Goal: Task Accomplishment & Management: Manage account settings

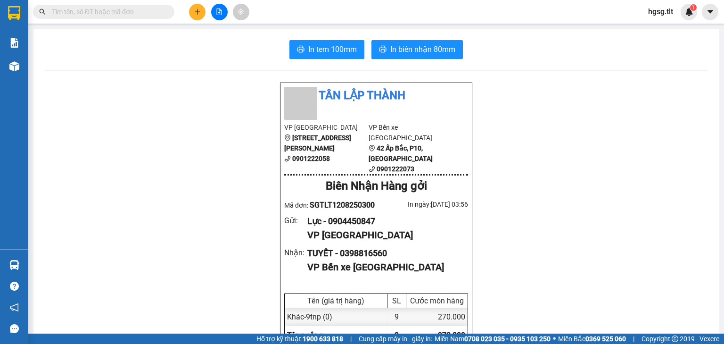
click at [660, 15] on span "hgsg.tlt" at bounding box center [661, 12] width 40 height 12
click at [659, 25] on span "Đăng xuất" at bounding box center [675, 29] width 40 height 10
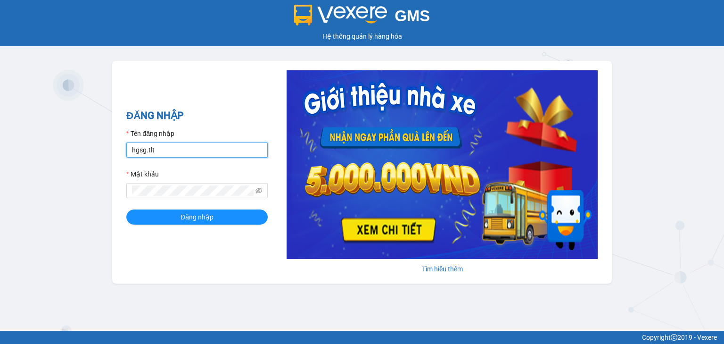
click at [158, 153] on input "hgsg.tlt" at bounding box center [196, 149] width 141 height 15
click at [166, 151] on input "hgsg.tlt" at bounding box center [196, 149] width 141 height 15
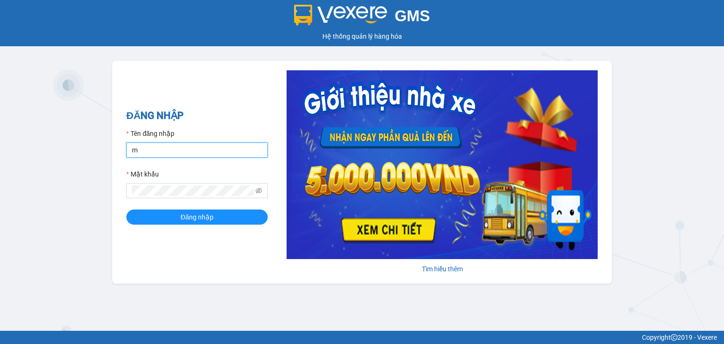
type input "minhduc84.tlt"
click at [261, 191] on icon "eye-invisible" at bounding box center [259, 190] width 7 height 7
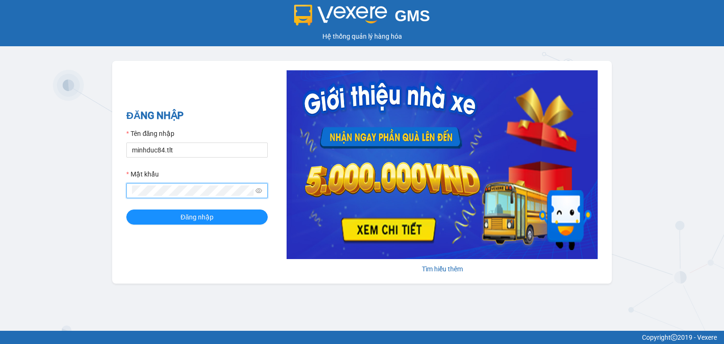
click at [126, 209] on button "Đăng nhập" at bounding box center [196, 216] width 141 height 15
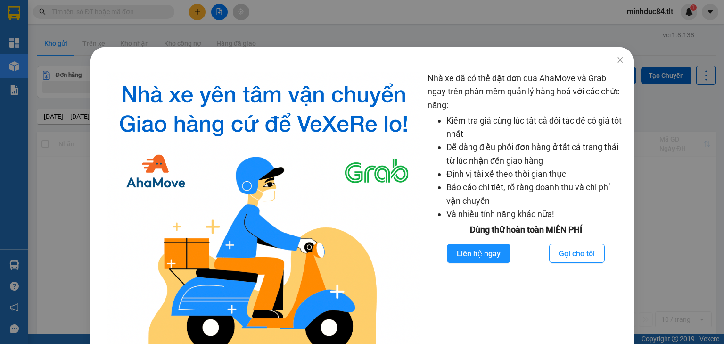
click at [673, 124] on div "Nhà xe đã có thể đặt đơn qua AhaMove và Grab ngay trên phần mềm quản lý hàng ho…" at bounding box center [362, 172] width 724 height 344
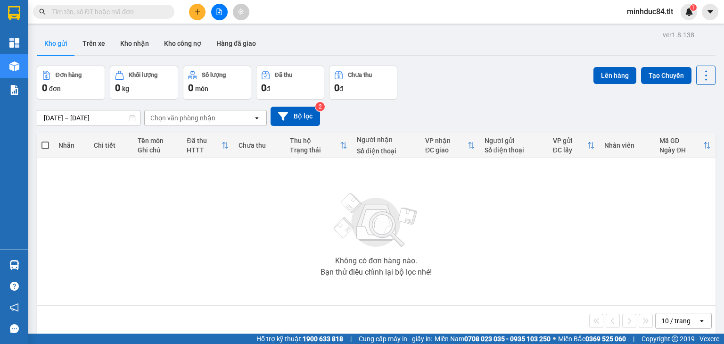
drag, startPoint x: 672, startPoint y: 319, endPoint x: 671, endPoint y: 314, distance: 5.3
click at [672, 319] on div "10 / trang" at bounding box center [676, 320] width 29 height 9
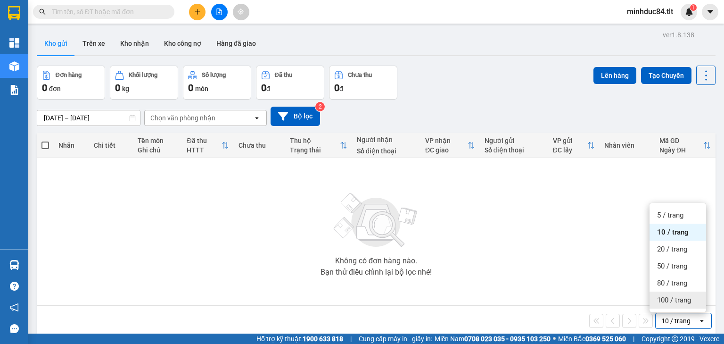
click at [668, 297] on span "100 / trang" at bounding box center [674, 299] width 34 height 9
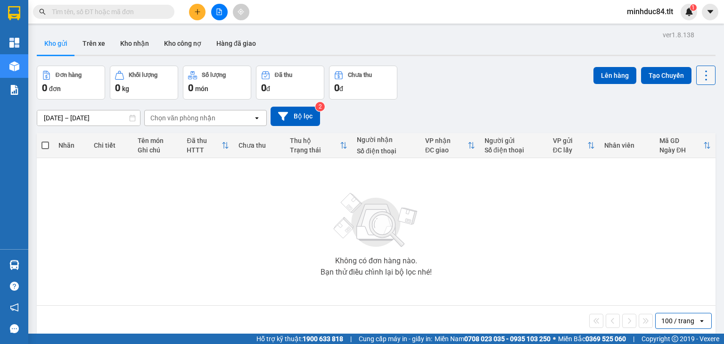
click at [704, 74] on icon at bounding box center [706, 75] width 13 height 13
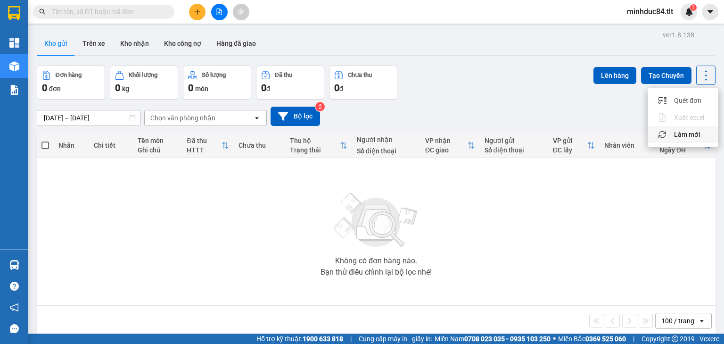
click at [691, 136] on span "Làm mới" at bounding box center [687, 134] width 26 height 9
drag, startPoint x: 696, startPoint y: 74, endPoint x: 697, endPoint y: 84, distance: 9.9
click at [700, 74] on icon at bounding box center [706, 75] width 13 height 13
click at [689, 136] on span "Làm mới" at bounding box center [687, 134] width 26 height 9
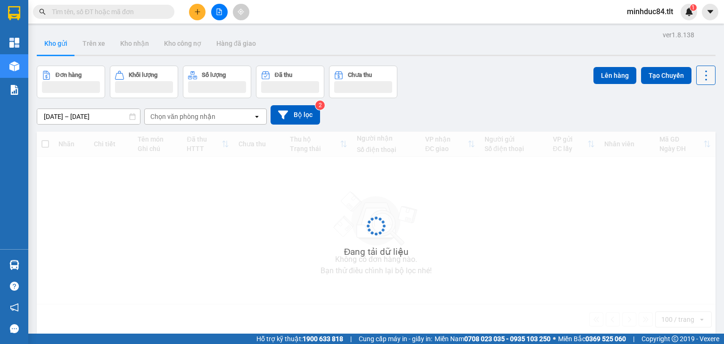
click at [700, 78] on icon at bounding box center [706, 75] width 13 height 13
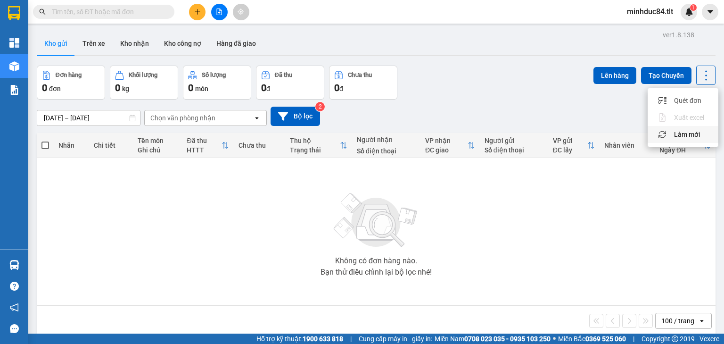
click at [689, 135] on span "Làm mới" at bounding box center [687, 134] width 26 height 9
click at [700, 75] on icon at bounding box center [706, 75] width 13 height 13
click at [691, 133] on span "Làm mới" at bounding box center [687, 134] width 26 height 9
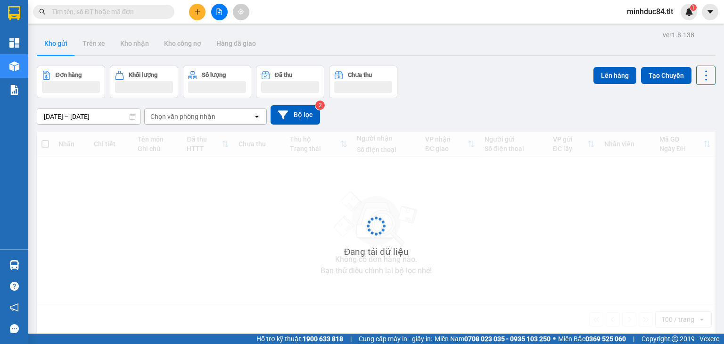
click at [700, 81] on icon at bounding box center [706, 75] width 13 height 13
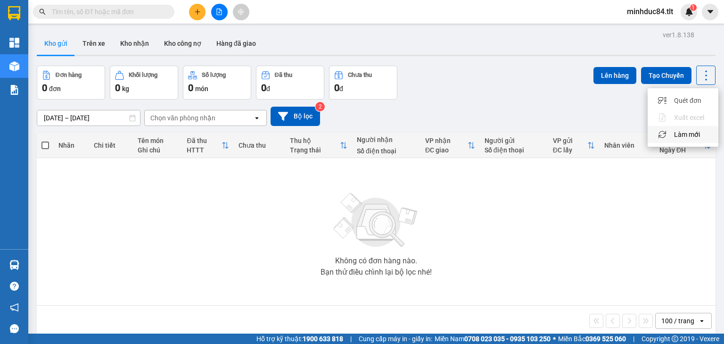
click at [687, 136] on span "Làm mới" at bounding box center [687, 134] width 26 height 9
click at [700, 77] on icon at bounding box center [706, 75] width 13 height 13
click at [692, 132] on span "Làm mới" at bounding box center [687, 134] width 26 height 9
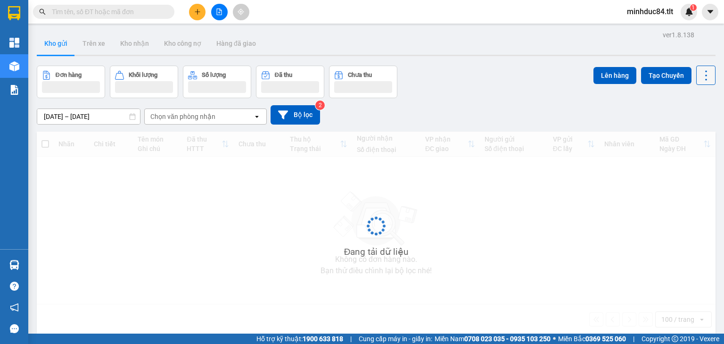
click at [702, 78] on icon at bounding box center [706, 75] width 13 height 13
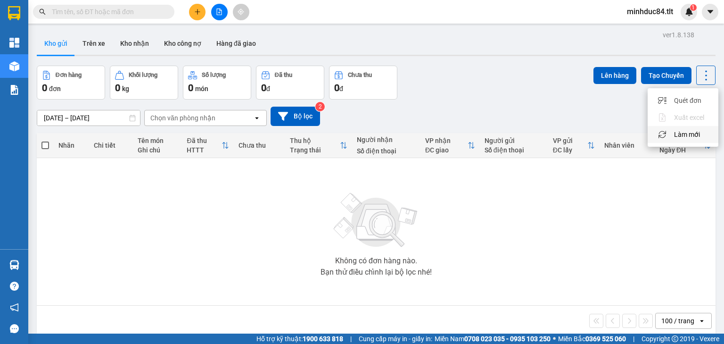
click at [692, 132] on span "Làm mới" at bounding box center [687, 134] width 26 height 9
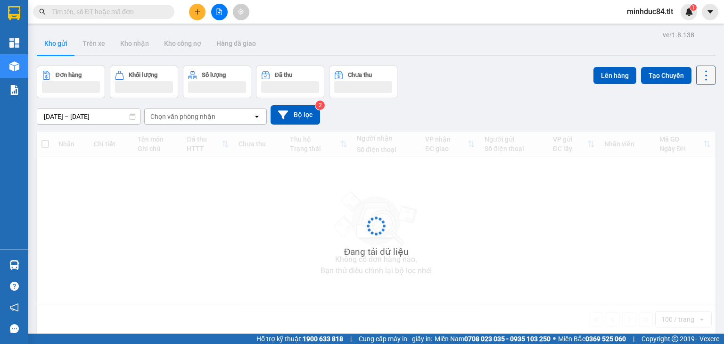
click at [702, 81] on icon at bounding box center [706, 75] width 13 height 13
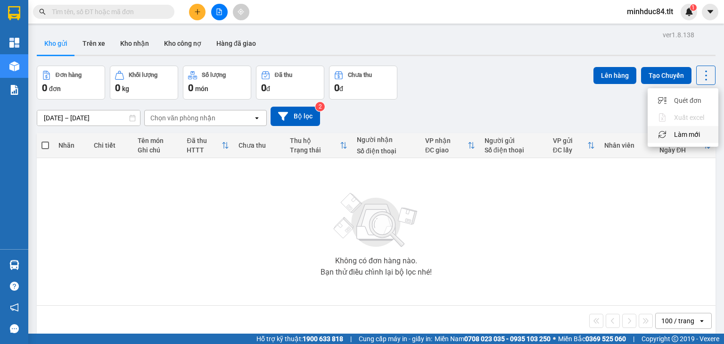
drag, startPoint x: 679, startPoint y: 136, endPoint x: 683, endPoint y: 125, distance: 11.2
click at [679, 136] on span "Làm mới" at bounding box center [687, 134] width 26 height 9
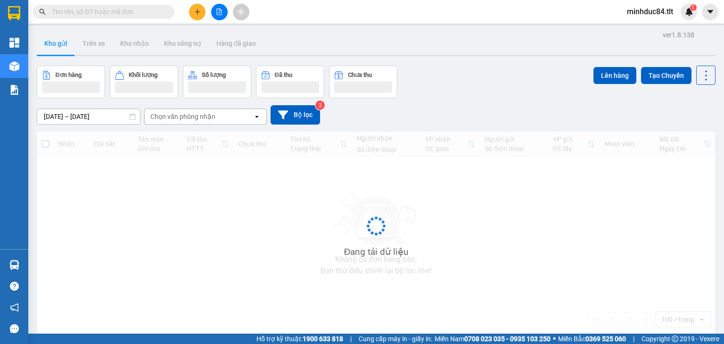
click at [689, 74] on div "Lên hàng Tạo Chuyến" at bounding box center [655, 75] width 122 height 19
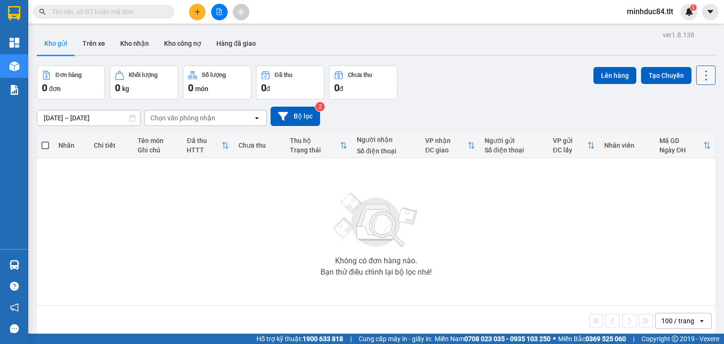
click at [697, 75] on button at bounding box center [706, 75] width 19 height 19
click at [683, 134] on span "Làm mới" at bounding box center [687, 134] width 26 height 9
click at [702, 77] on icon at bounding box center [706, 75] width 13 height 13
click at [689, 135] on span "Làm mới" at bounding box center [687, 134] width 26 height 9
click at [201, 11] on button at bounding box center [197, 12] width 17 height 17
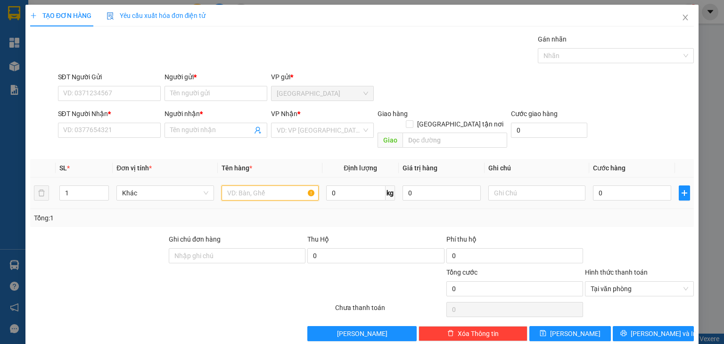
click at [259, 185] on input "text" at bounding box center [270, 192] width 97 height 15
type input "1 K GIẤY BÔNG"
click at [628, 185] on input "0" at bounding box center [632, 192] width 78 height 15
type input "3"
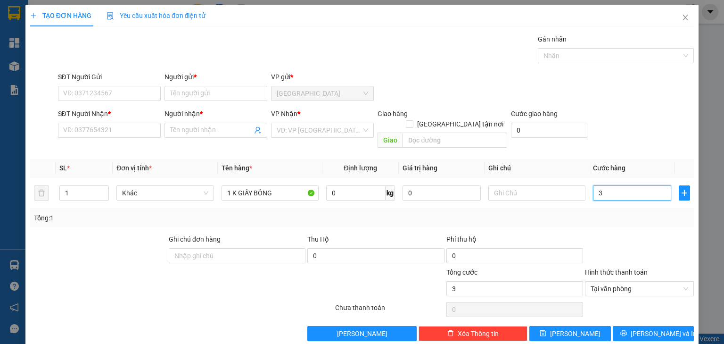
type input "35"
type input "35.000"
click at [92, 90] on input "SĐT Người Gửi" at bounding box center [109, 93] width 103 height 15
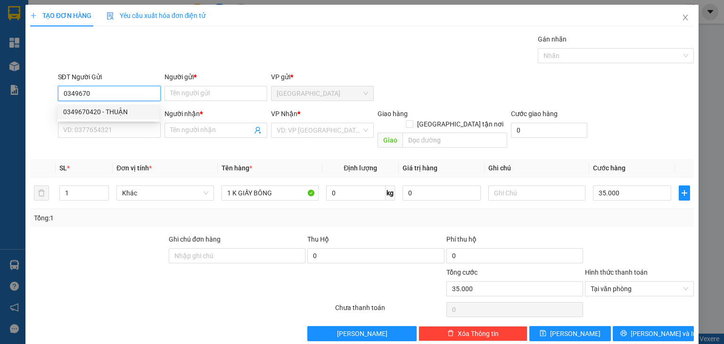
click at [106, 115] on div "0349670420 - THUẬN" at bounding box center [108, 112] width 91 height 10
type input "0349670420"
type input "THUẬN"
type input "0349670420"
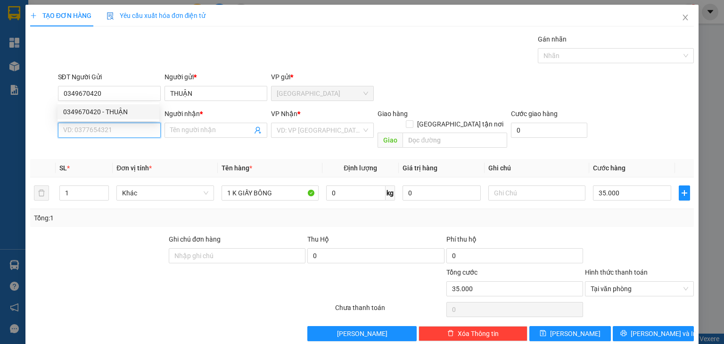
click at [115, 127] on input "SĐT Người Nhận *" at bounding box center [109, 130] width 103 height 15
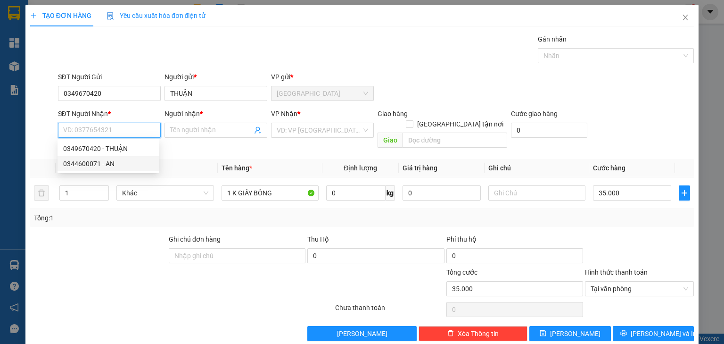
click at [107, 160] on div "0344600071 - AN" at bounding box center [108, 163] width 91 height 10
type input "0344600071"
type input "AN"
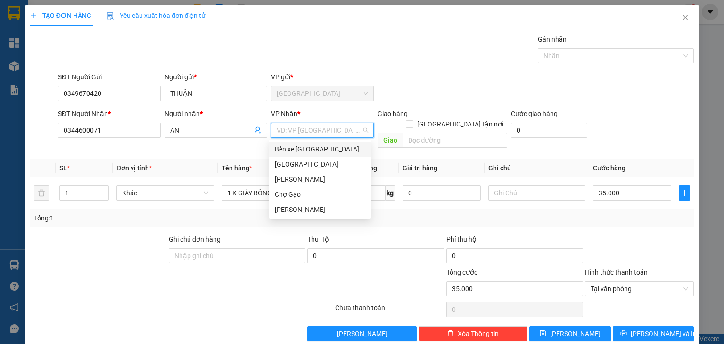
click at [326, 132] on input "search" at bounding box center [319, 130] width 85 height 14
click at [292, 191] on div "Chợ Gạo" at bounding box center [320, 194] width 91 height 10
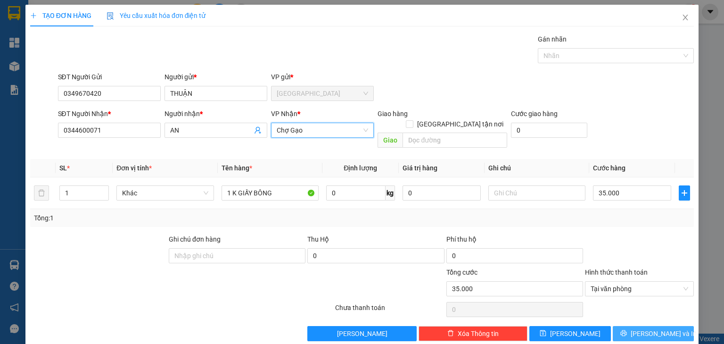
click at [628, 326] on button "[PERSON_NAME] và In" at bounding box center [654, 333] width 82 height 15
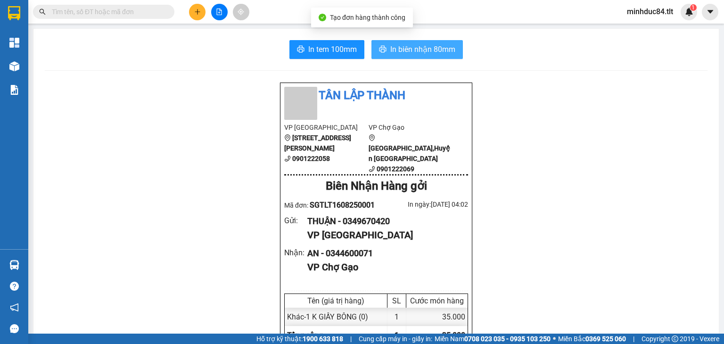
click at [415, 42] on button "In biên nhận 80mm" at bounding box center [417, 49] width 91 height 19
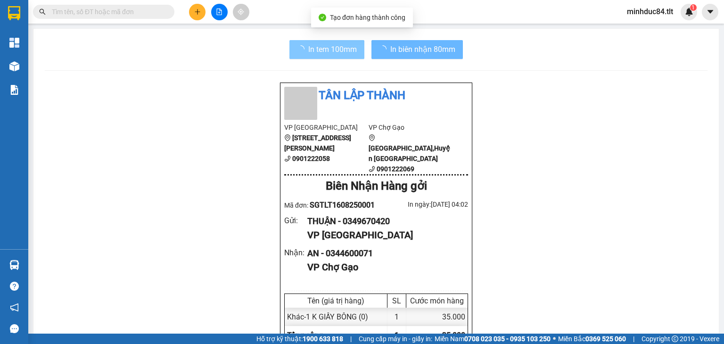
scroll to position [57, 0]
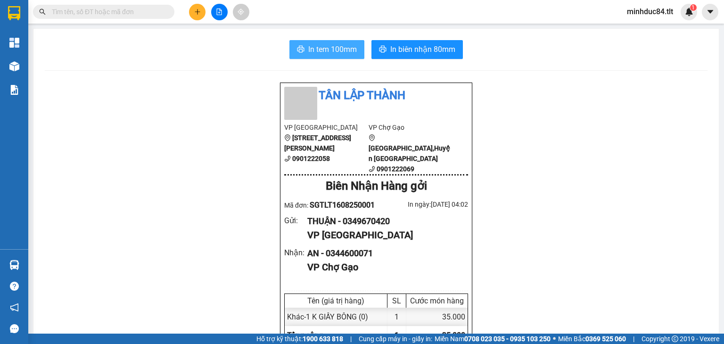
click at [290, 40] on button "In tem 100mm" at bounding box center [327, 49] width 75 height 19
click at [147, 18] on span at bounding box center [103, 12] width 141 height 14
click at [145, 16] on input "text" at bounding box center [107, 12] width 111 height 10
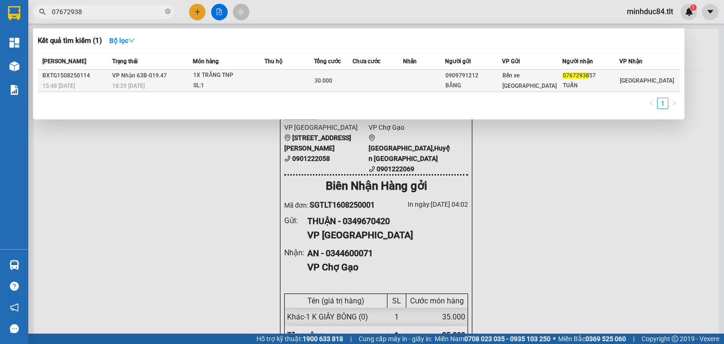
type input "07672938"
click at [218, 77] on div "1X TRẮNG TNP" at bounding box center [228, 75] width 71 height 10
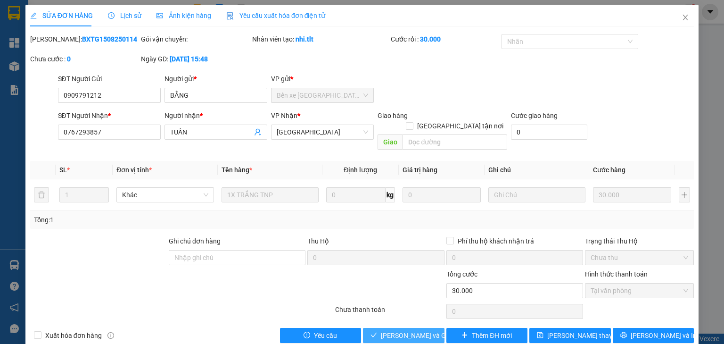
click at [410, 330] on span "[PERSON_NAME] và Giao hàng" at bounding box center [426, 335] width 91 height 10
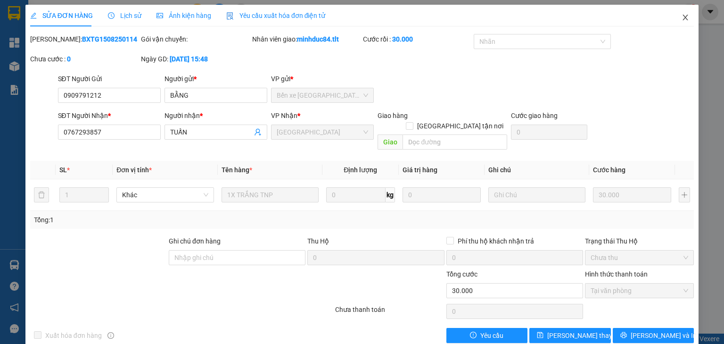
click at [683, 19] on icon "close" at bounding box center [686, 18] width 8 height 8
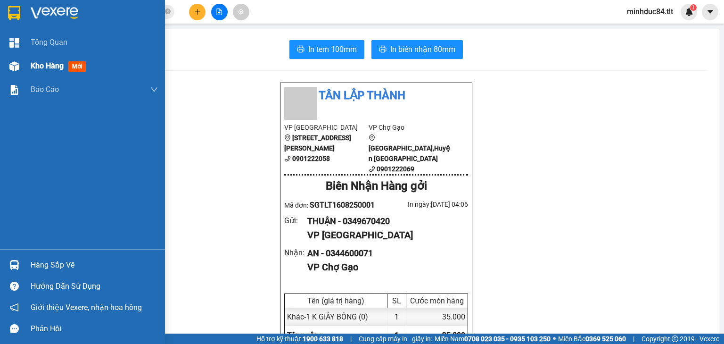
click at [70, 64] on span "mới" at bounding box center [76, 66] width 17 height 10
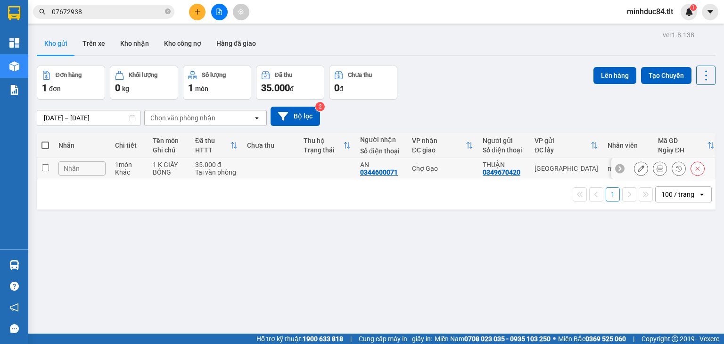
click at [296, 158] on td at bounding box center [270, 168] width 57 height 21
checkbox input "true"
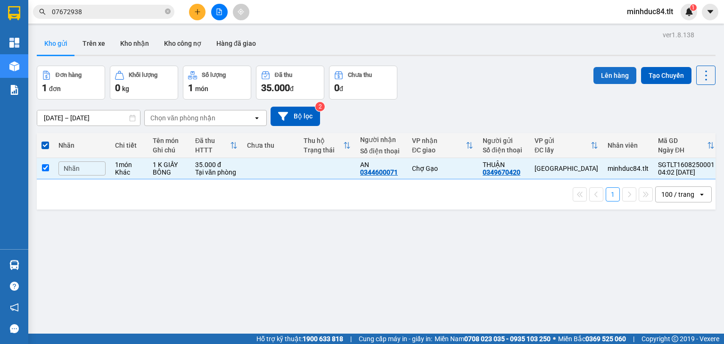
click at [604, 73] on button "Lên hàng" at bounding box center [615, 75] width 43 height 17
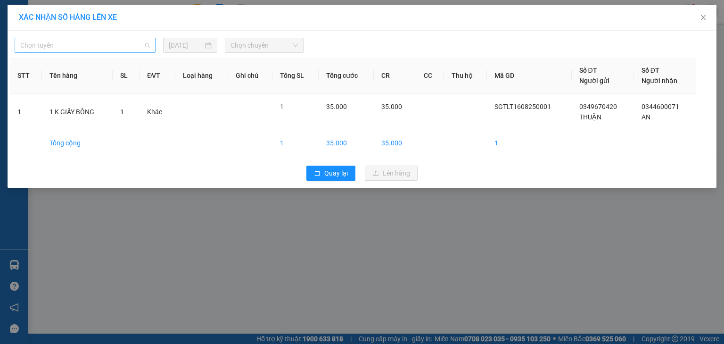
click at [46, 49] on span "Chọn tuyến" at bounding box center [85, 45] width 130 height 14
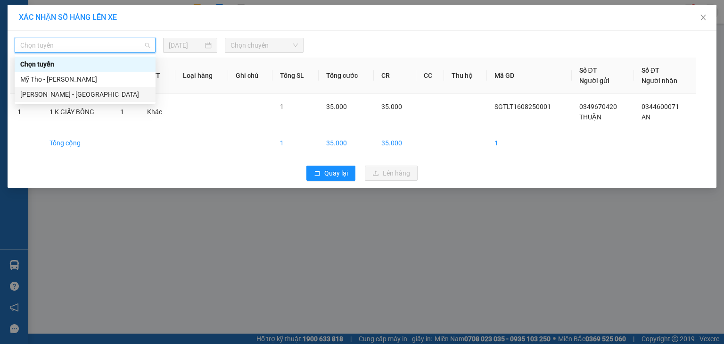
click at [63, 94] on div "[PERSON_NAME] - [GEOGRAPHIC_DATA]" at bounding box center [85, 94] width 130 height 10
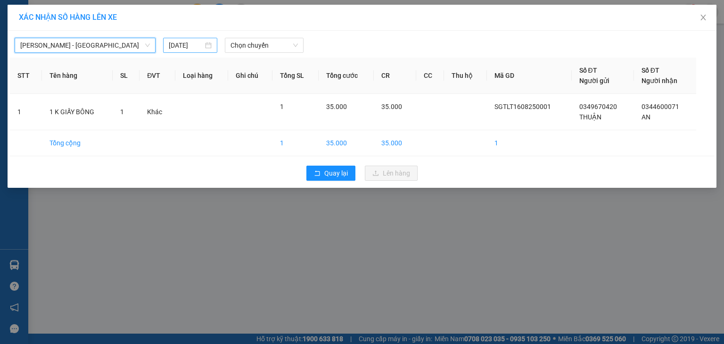
click at [188, 45] on input "[DATE]" at bounding box center [186, 45] width 34 height 10
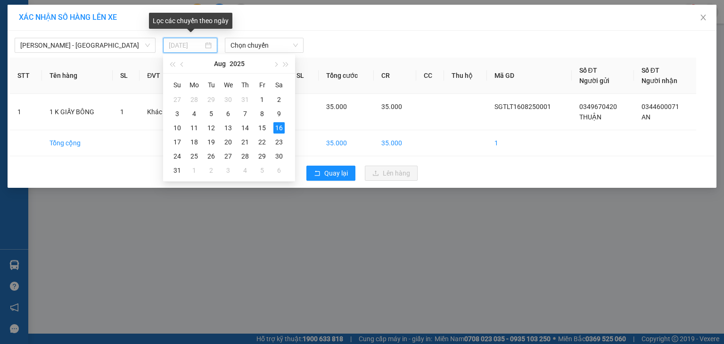
type input "[DATE]"
click at [260, 39] on span "Chọn chuyến" at bounding box center [265, 45] width 68 height 14
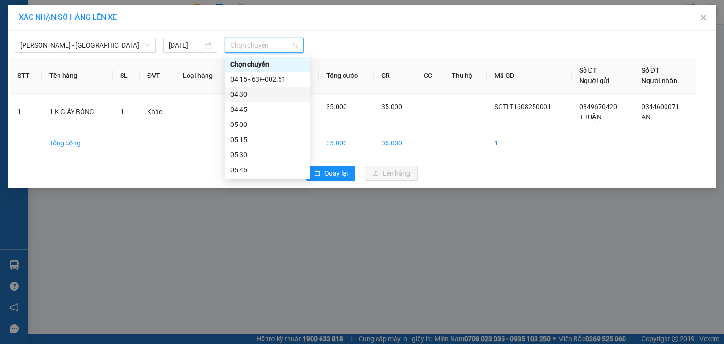
click at [247, 94] on div "04:30" at bounding box center [268, 94] width 74 height 10
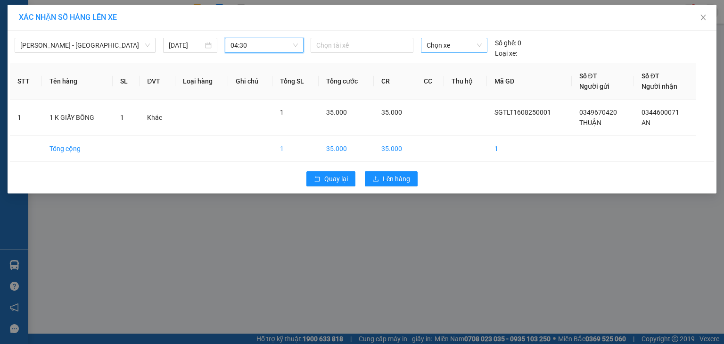
click at [457, 50] on span "Chọn xe" at bounding box center [454, 45] width 55 height 14
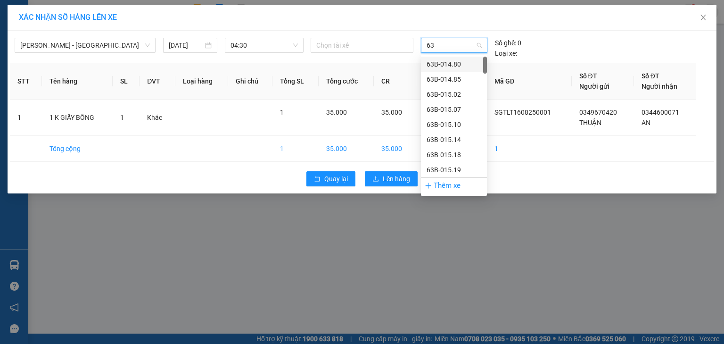
type input "637"
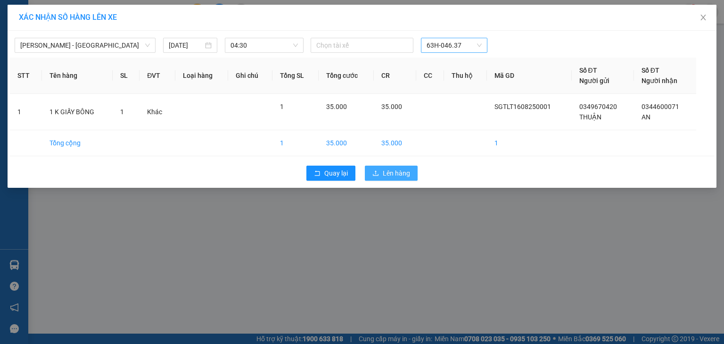
click at [375, 175] on icon "upload" at bounding box center [376, 173] width 7 height 7
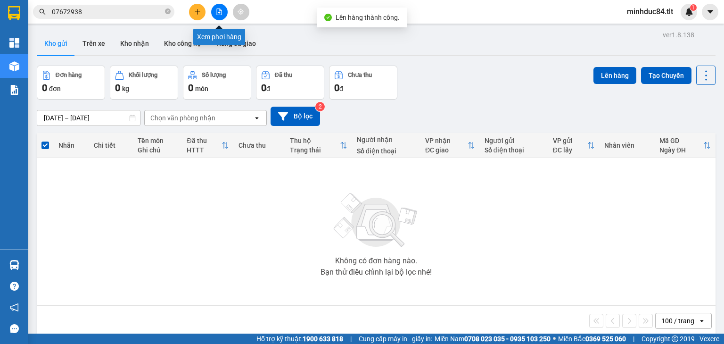
click at [219, 11] on icon "file-add" at bounding box center [219, 11] width 7 height 7
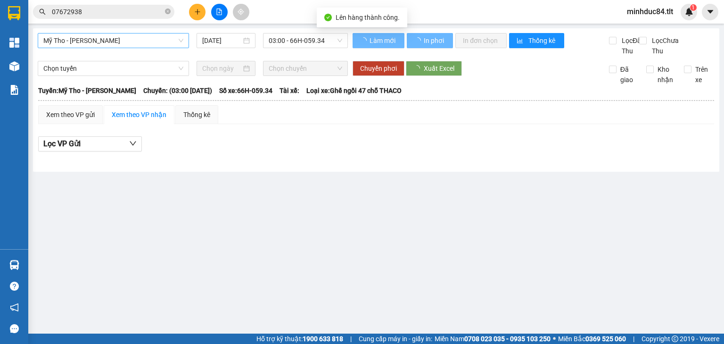
click at [99, 41] on span "Mỹ Tho - [PERSON_NAME]" at bounding box center [113, 40] width 140 height 14
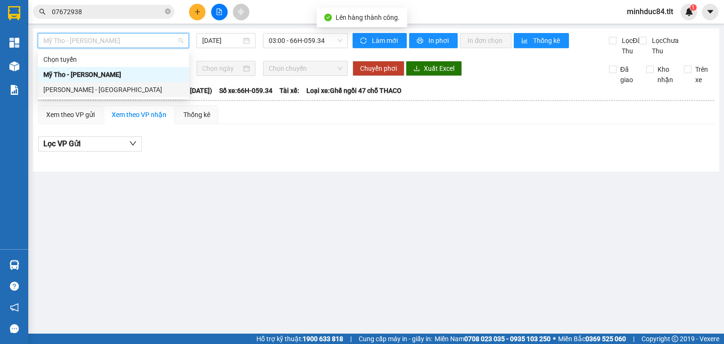
click at [83, 92] on div "[PERSON_NAME] - [GEOGRAPHIC_DATA]" at bounding box center [113, 89] width 140 height 10
type input "[DATE]"
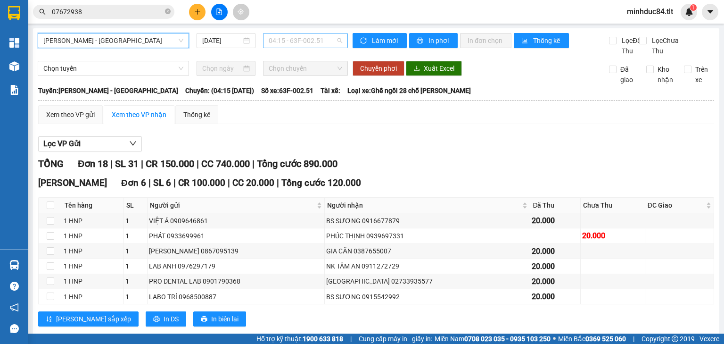
click at [319, 46] on span "04:15 - 63F-002.51" at bounding box center [306, 40] width 74 height 14
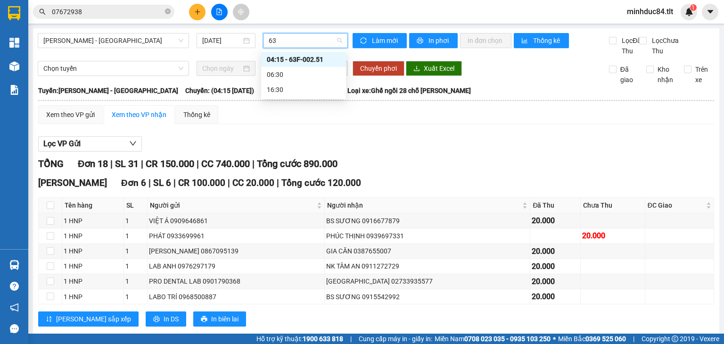
type input "637"
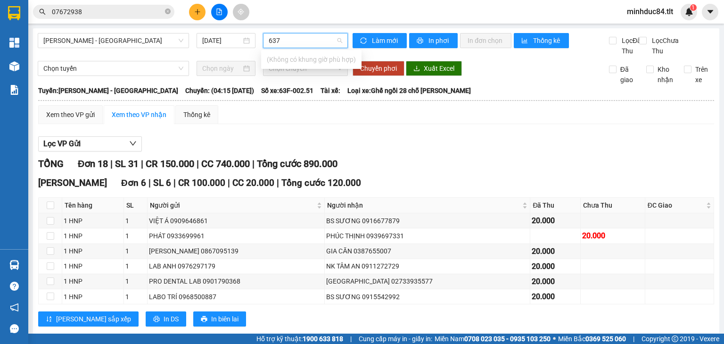
click at [296, 40] on input "637" at bounding box center [302, 40] width 67 height 14
click at [297, 41] on input "637" at bounding box center [302, 40] width 67 height 14
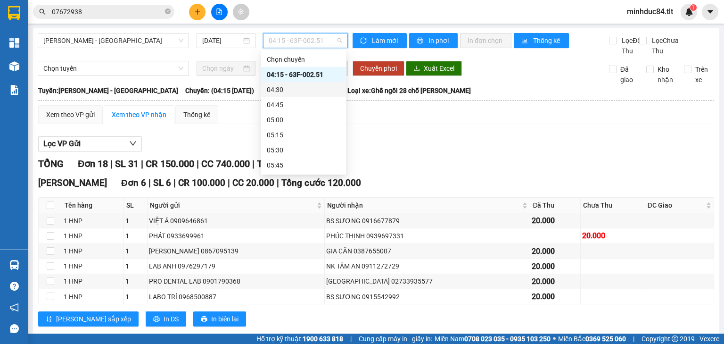
click at [286, 92] on div "04:30" at bounding box center [304, 89] width 74 height 10
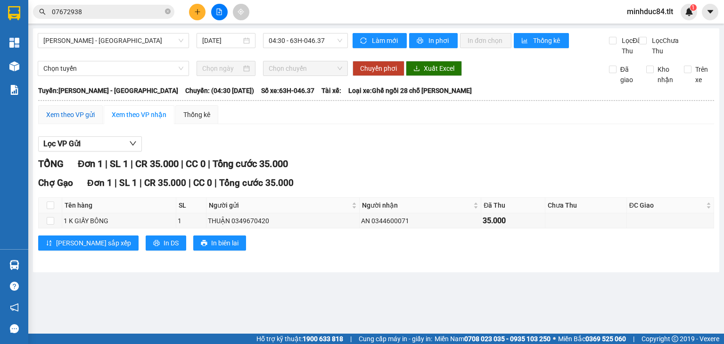
click at [65, 120] on div "Xem theo VP gửi" at bounding box center [70, 114] width 49 height 10
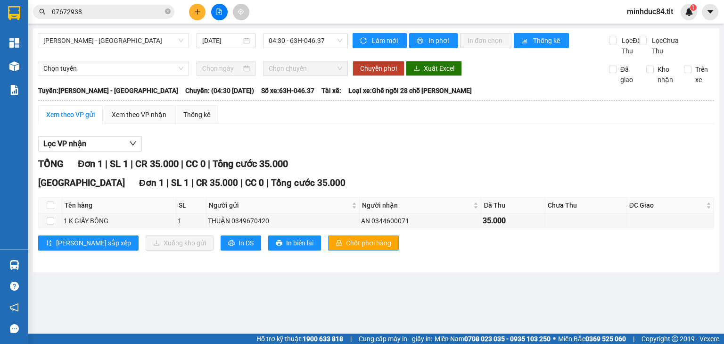
click at [346, 248] on span "Chốt phơi hàng" at bounding box center [368, 243] width 45 height 10
click at [381, 34] on button "Làm mới" at bounding box center [380, 40] width 54 height 15
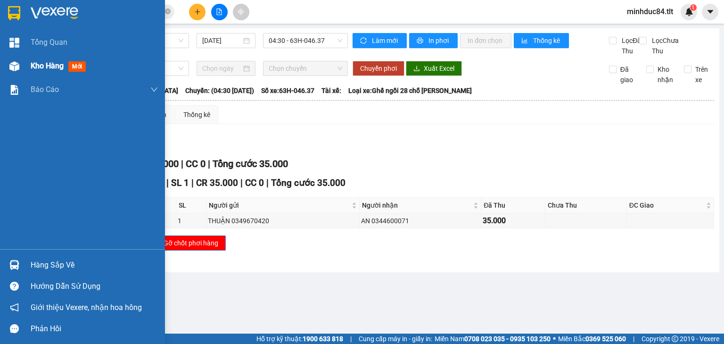
drag, startPoint x: 28, startPoint y: 63, endPoint x: 58, endPoint y: 17, distance: 54.8
click at [29, 63] on div "Kho hàng mới" at bounding box center [82, 66] width 165 height 24
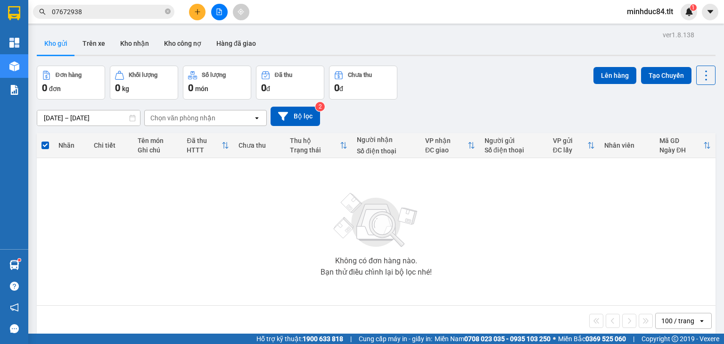
click at [196, 13] on icon "plus" at bounding box center [197, 11] width 7 height 7
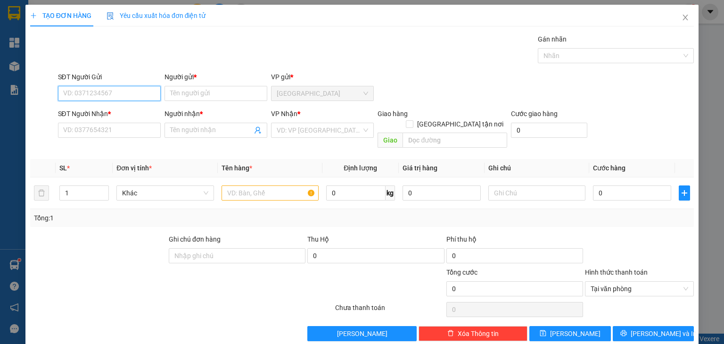
click at [110, 96] on input "SĐT Người Gửi" at bounding box center [109, 93] width 103 height 15
click at [110, 109] on div "0933111278 - TRANG" at bounding box center [108, 112] width 91 height 10
type input "0933111278"
type input "TRANG"
type input "0933111278"
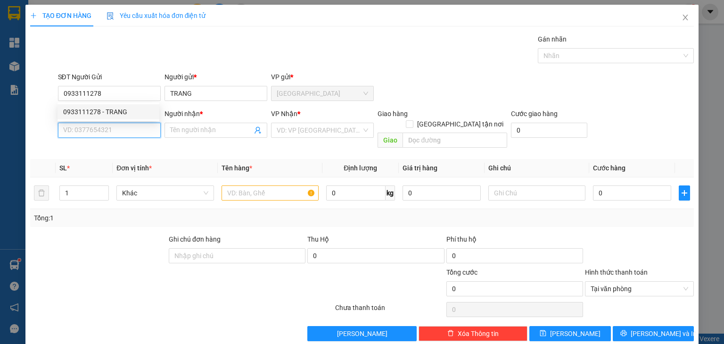
click at [111, 131] on input "SĐT Người Nhận *" at bounding box center [109, 130] width 103 height 15
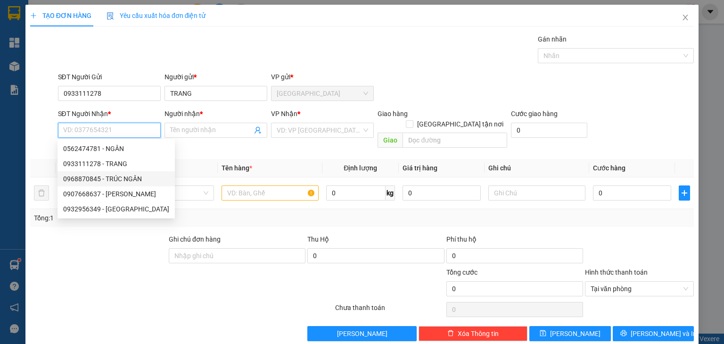
click at [113, 181] on div "0968870845 - TRÚC NGÂN" at bounding box center [116, 179] width 106 height 10
type input "0968870845"
type input "TRÚC NGÂN"
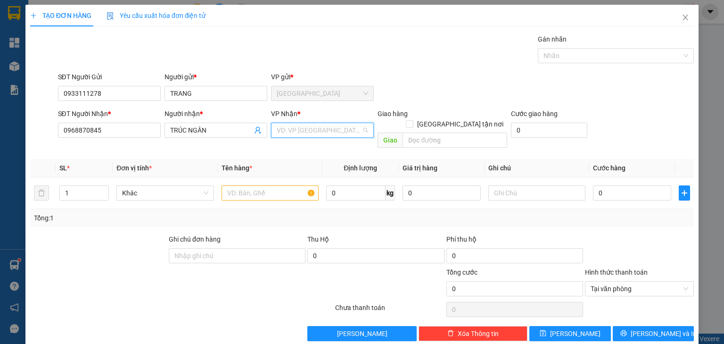
click at [306, 136] on input "search" at bounding box center [319, 130] width 85 height 14
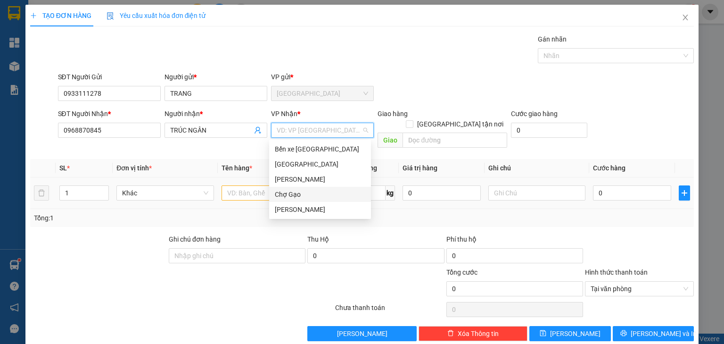
drag, startPoint x: 298, startPoint y: 198, endPoint x: 293, endPoint y: 194, distance: 6.0
click at [294, 194] on div "Chợ Gạo" at bounding box center [320, 194] width 91 height 10
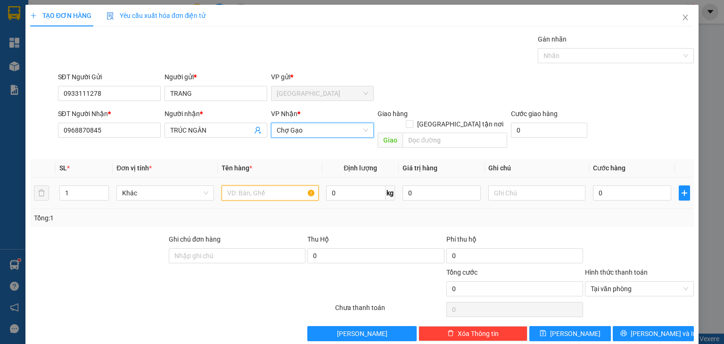
click at [266, 185] on input "text" at bounding box center [270, 192] width 97 height 15
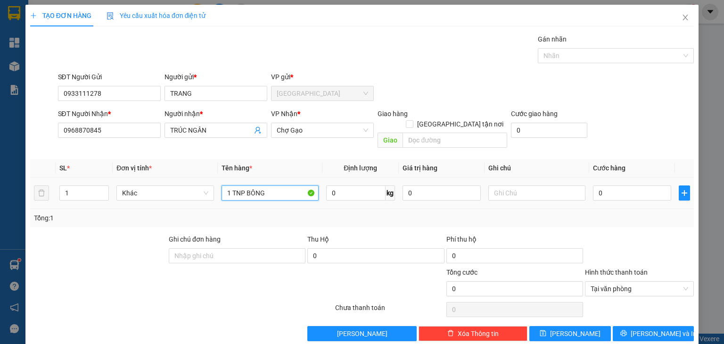
type input "1 TNP BÔNG"
click at [613, 194] on td "0" at bounding box center [632, 193] width 86 height 32
click at [611, 187] on input "0" at bounding box center [632, 192] width 78 height 15
type input "3"
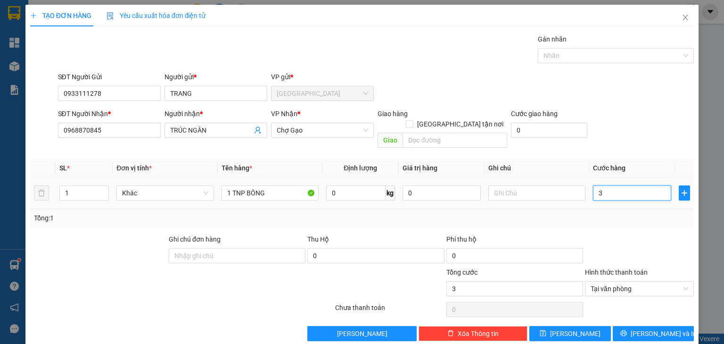
type input "35"
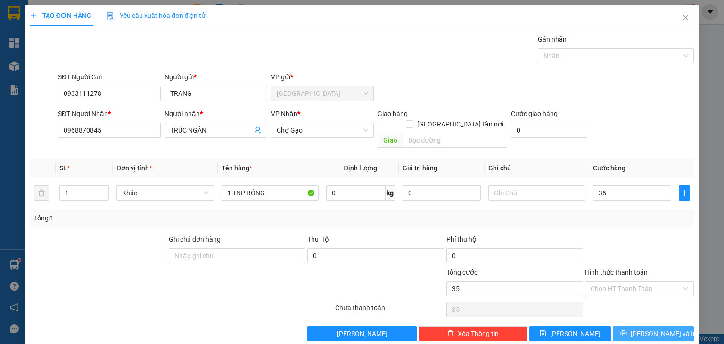
type input "35.000"
click at [669, 326] on button "[PERSON_NAME] và In" at bounding box center [654, 333] width 82 height 15
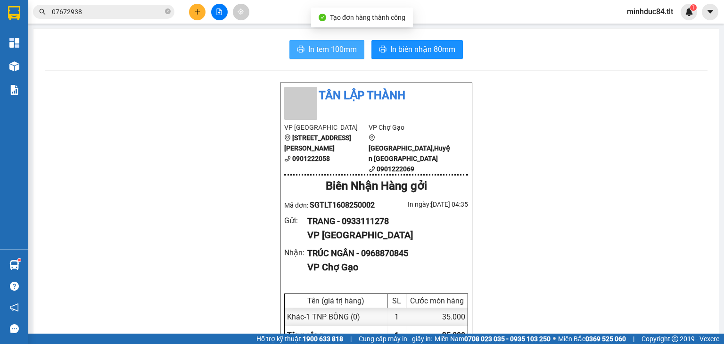
click at [328, 49] on span "In tem 100mm" at bounding box center [332, 49] width 49 height 12
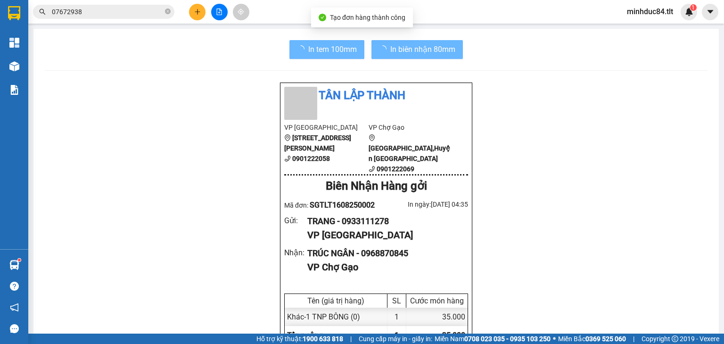
scroll to position [57, 0]
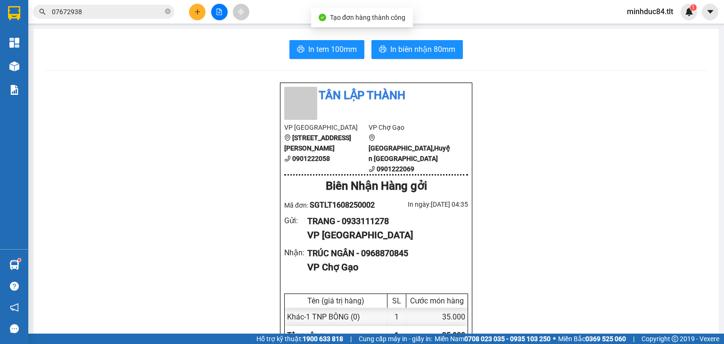
click at [196, 12] on icon "plus" at bounding box center [197, 11] width 7 height 7
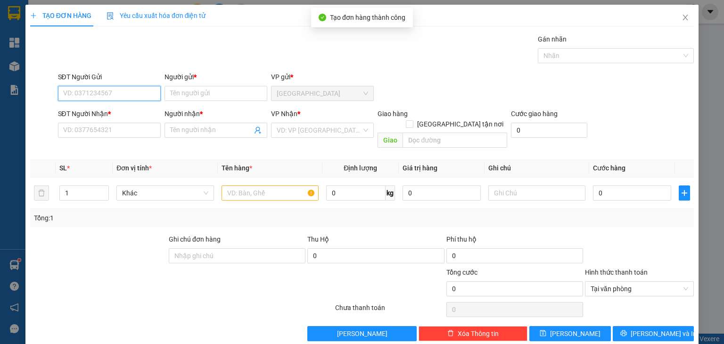
click at [84, 93] on input "SĐT Người Gửi" at bounding box center [109, 93] width 103 height 15
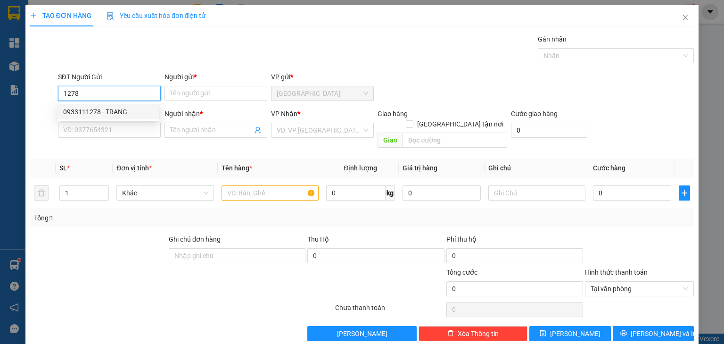
click at [104, 114] on div "0933111278 - TRANG" at bounding box center [108, 112] width 91 height 10
type input "0933111278"
type input "TRANG"
type input "0933111278"
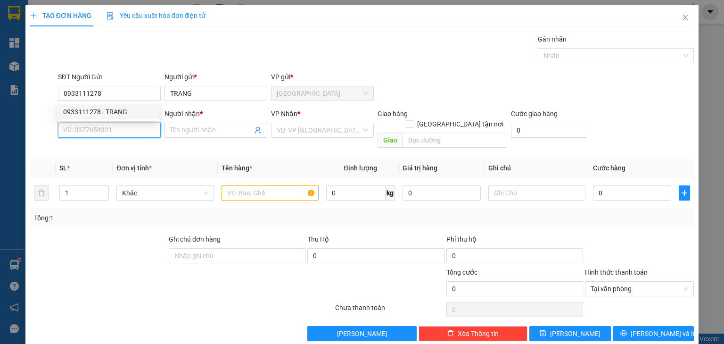
click at [108, 131] on input "SĐT Người Nhận *" at bounding box center [109, 130] width 103 height 15
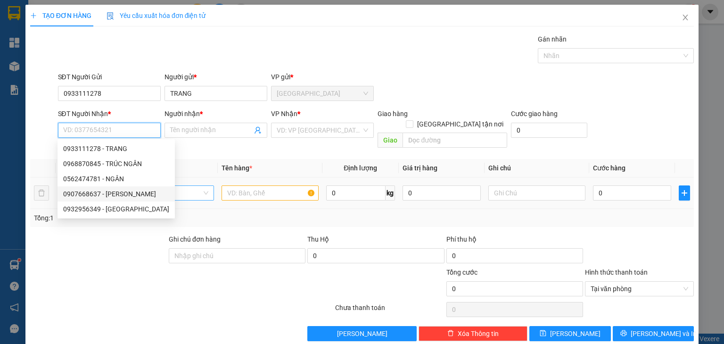
drag, startPoint x: 115, startPoint y: 192, endPoint x: 124, endPoint y: 187, distance: 10.1
click at [115, 192] on div "0907668637 - [PERSON_NAME]" at bounding box center [116, 194] width 106 height 10
type input "0907668637"
type input "VÂN"
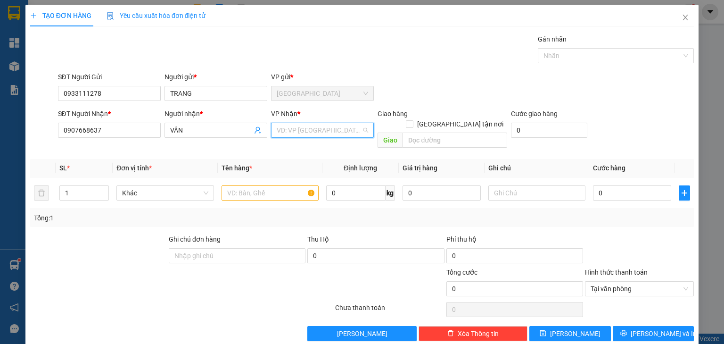
click at [299, 125] on input "search" at bounding box center [319, 130] width 85 height 14
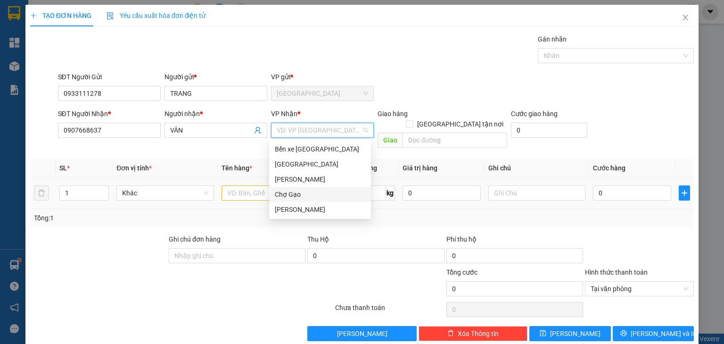
drag, startPoint x: 295, startPoint y: 194, endPoint x: 285, endPoint y: 189, distance: 11.8
click at [295, 194] on div "Chợ Gạo" at bounding box center [320, 194] width 91 height 10
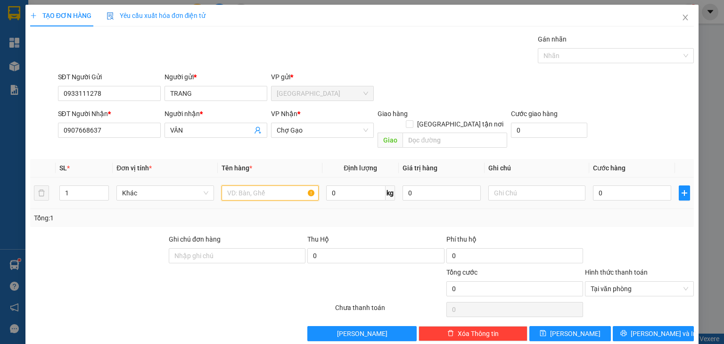
click at [272, 185] on input "text" at bounding box center [270, 192] width 97 height 15
type input "1 TNP BÔNG"
click at [636, 185] on input "0" at bounding box center [632, 192] width 78 height 15
type input "3"
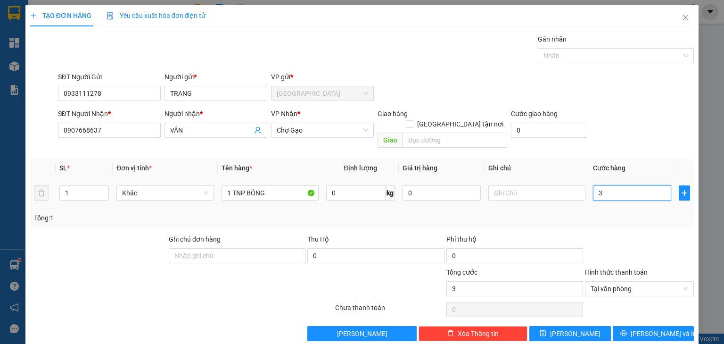
type input "35"
drag, startPoint x: 682, startPoint y: 280, endPoint x: 679, endPoint y: 283, distance: 5.0
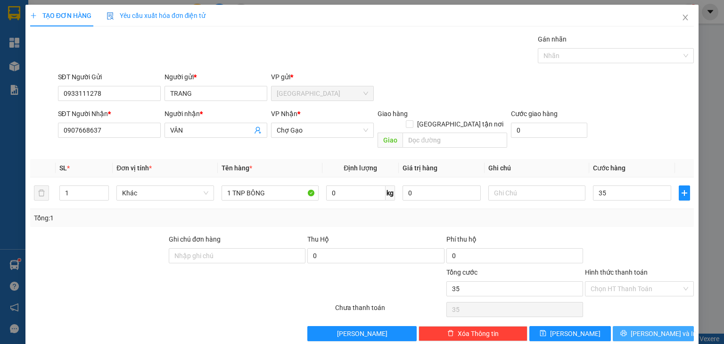
type input "35.000"
click at [665, 329] on button "[PERSON_NAME] và In" at bounding box center [654, 333] width 82 height 15
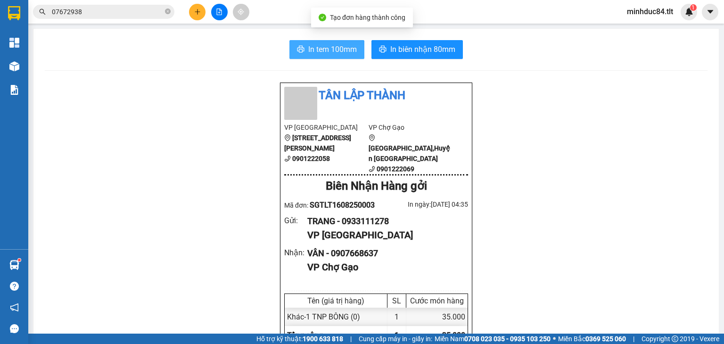
click at [333, 41] on button "In tem 100mm" at bounding box center [327, 49] width 75 height 19
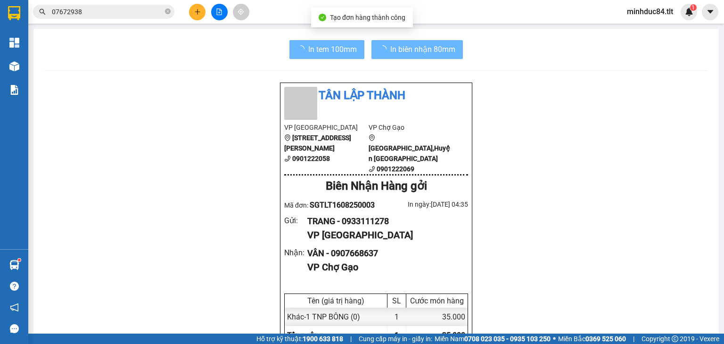
scroll to position [57, 0]
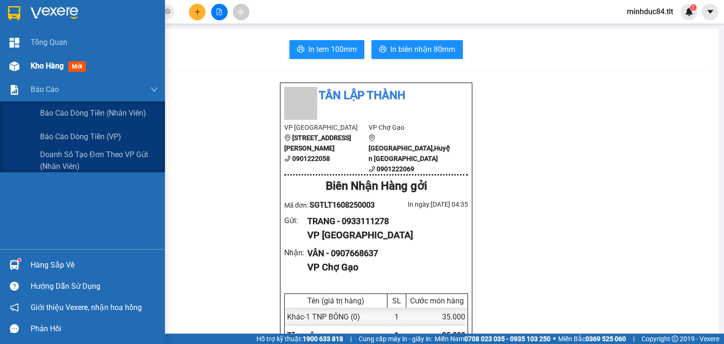
click at [47, 77] on div "Tổng Quan Kho hàng mới Báo cáo Báo cáo dòng tiền (Nhân Viên) Báo cáo dòng tiền …" at bounding box center [82, 140] width 165 height 218
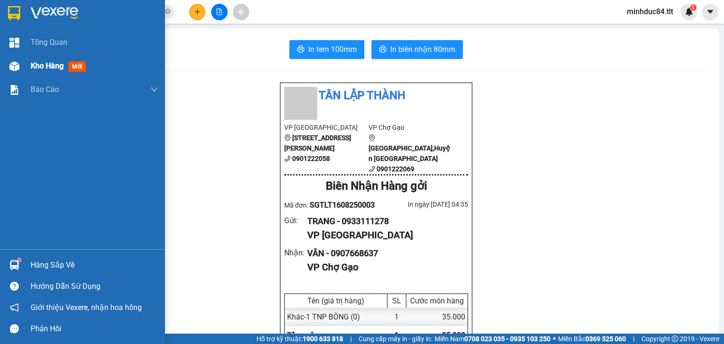
click at [47, 77] on div "Kho hàng mới" at bounding box center [94, 66] width 127 height 24
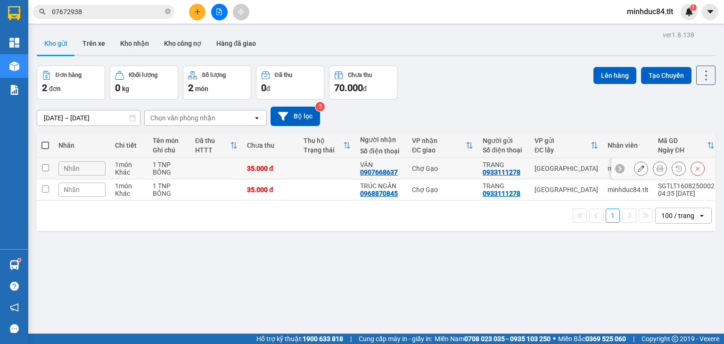
click at [213, 172] on td at bounding box center [217, 168] width 52 height 21
checkbox input "true"
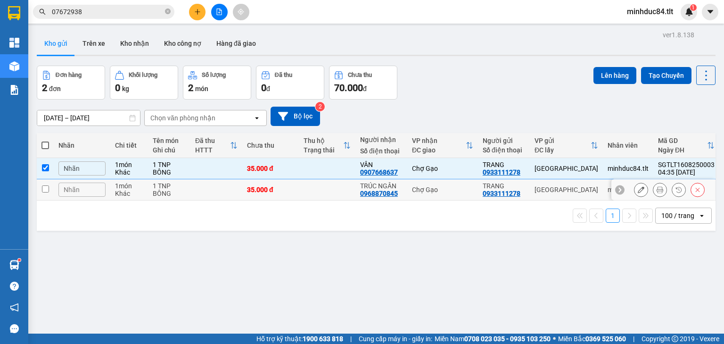
click at [214, 191] on td at bounding box center [217, 189] width 52 height 21
checkbox input "true"
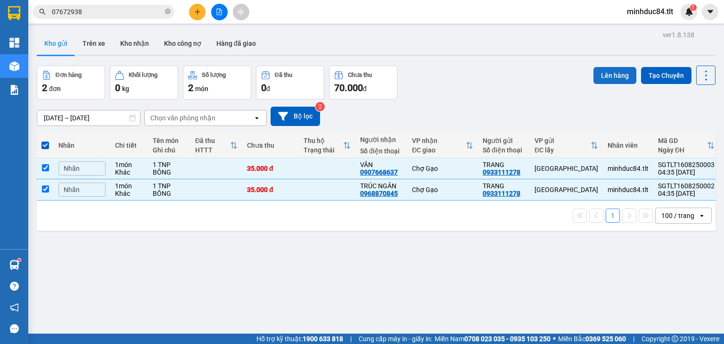
click at [603, 77] on button "Lên hàng" at bounding box center [615, 75] width 43 height 17
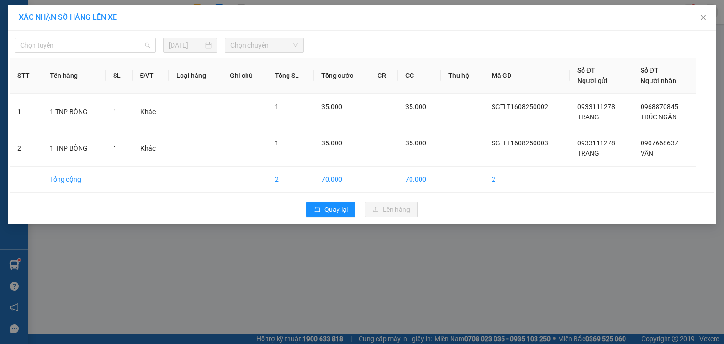
drag, startPoint x: 85, startPoint y: 48, endPoint x: 84, endPoint y: 54, distance: 6.1
click at [85, 48] on span "Chọn tuyến" at bounding box center [85, 45] width 130 height 14
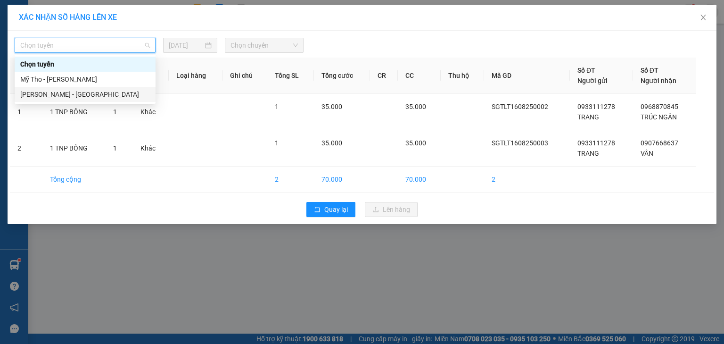
click at [70, 95] on div "[PERSON_NAME] - [GEOGRAPHIC_DATA]" at bounding box center [85, 94] width 130 height 10
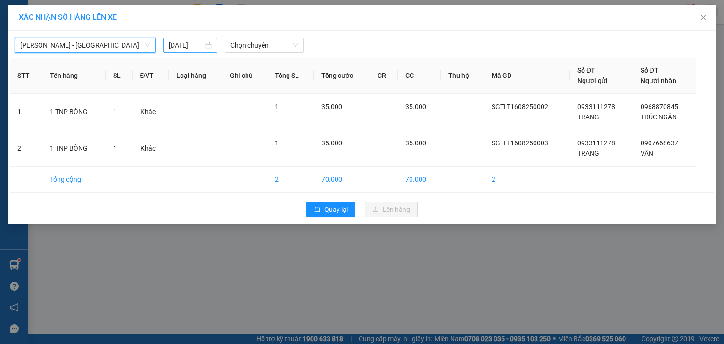
click at [193, 44] on input "[DATE]" at bounding box center [186, 45] width 34 height 10
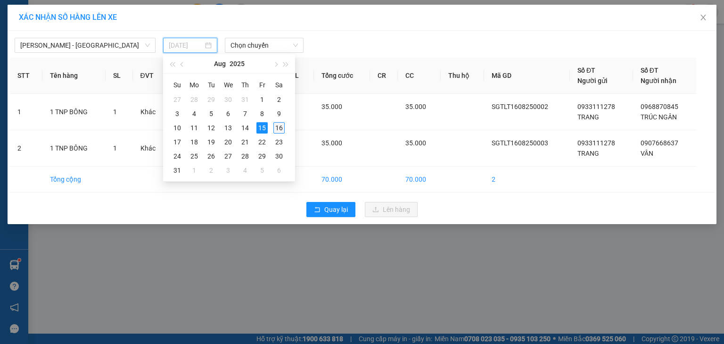
click at [278, 127] on div "16" at bounding box center [279, 127] width 11 height 11
type input "[DATE]"
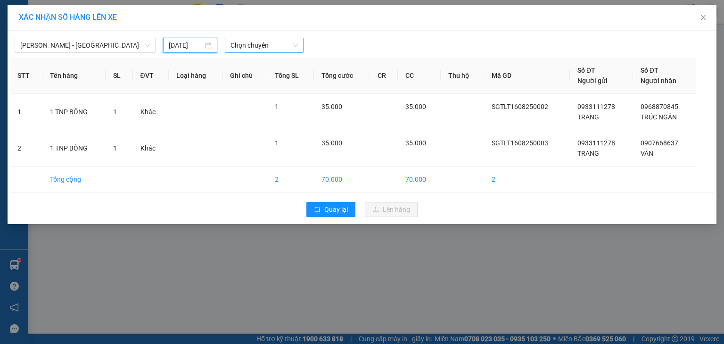
click at [264, 45] on span "Chọn chuyến" at bounding box center [265, 45] width 68 height 14
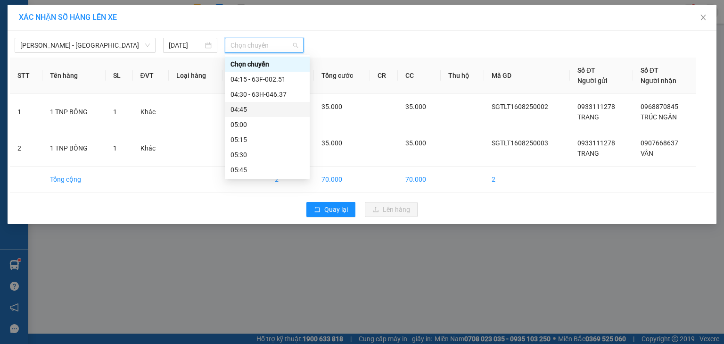
click at [257, 112] on div "04:45" at bounding box center [268, 109] width 74 height 10
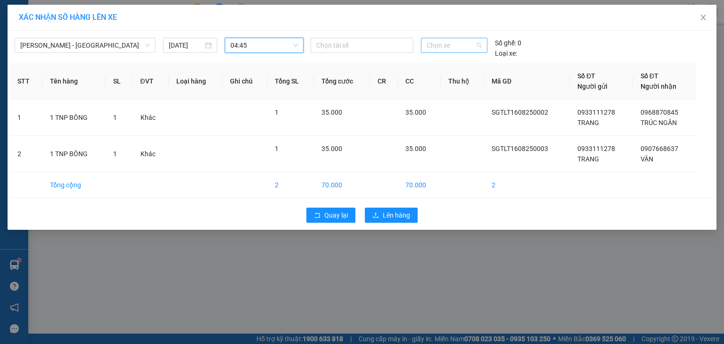
click at [442, 45] on span "Chọn xe" at bounding box center [454, 45] width 55 height 14
click at [443, 41] on span "Chọn xe" at bounding box center [454, 45] width 55 height 14
type input "934"
click at [451, 59] on div "66H-059.34" at bounding box center [454, 64] width 55 height 10
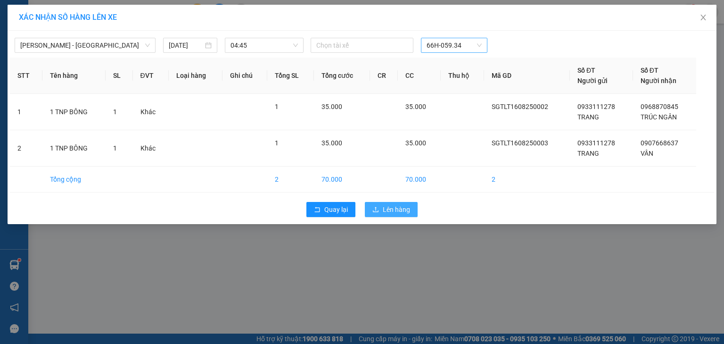
click at [397, 213] on span "Lên hàng" at bounding box center [396, 209] width 27 height 10
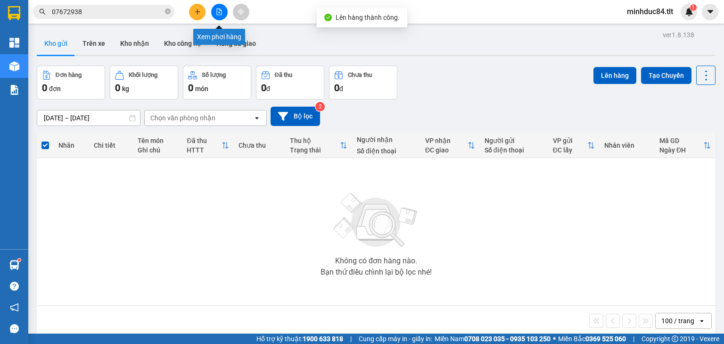
click at [219, 14] on icon "file-add" at bounding box center [219, 11] width 7 height 7
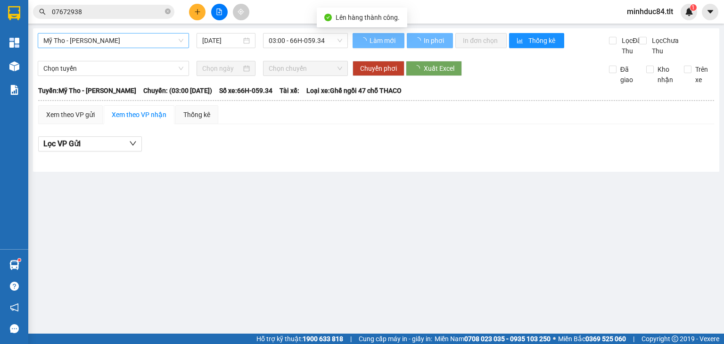
click at [87, 43] on span "Mỹ Tho - [PERSON_NAME]" at bounding box center [113, 40] width 140 height 14
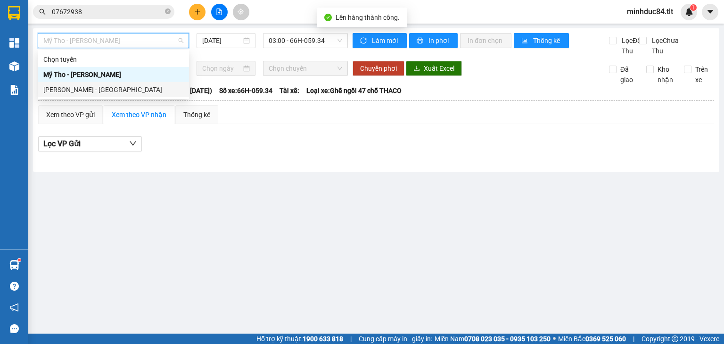
click at [75, 89] on div "[PERSON_NAME] - [GEOGRAPHIC_DATA]" at bounding box center [113, 89] width 140 height 10
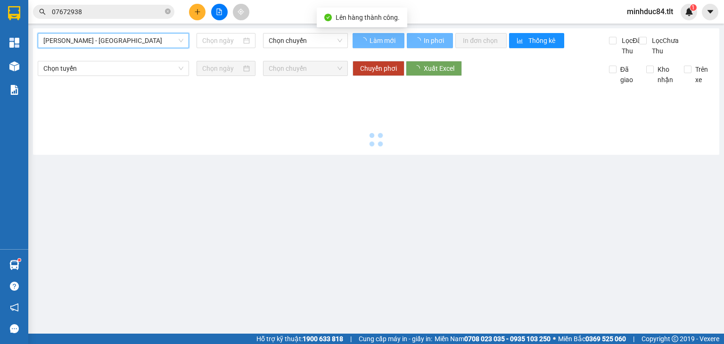
type input "[DATE]"
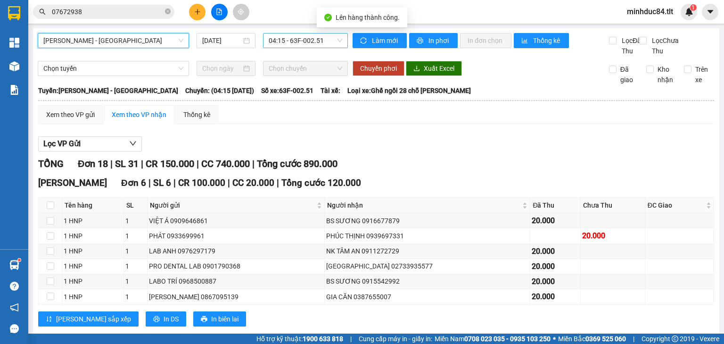
click at [289, 42] on span "04:15 - 63F-002.51" at bounding box center [306, 40] width 74 height 14
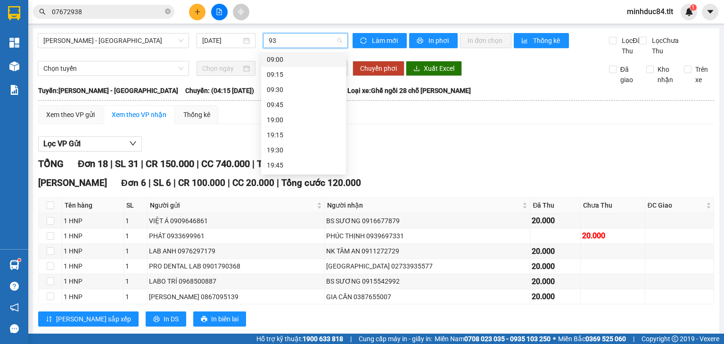
type input "934"
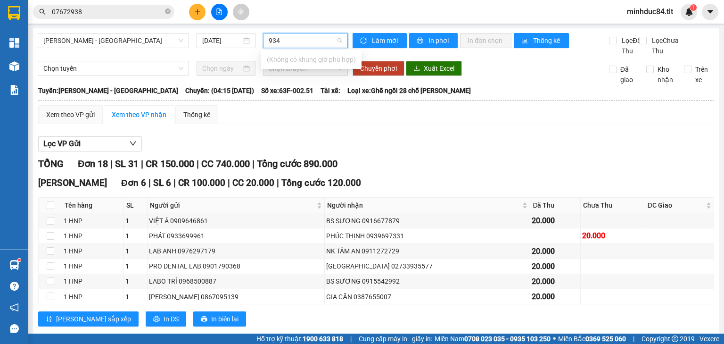
click at [289, 42] on input "934" at bounding box center [302, 40] width 67 height 14
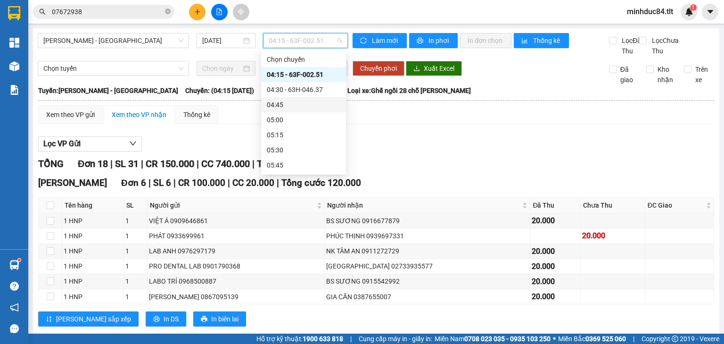
click at [289, 107] on div "04:45" at bounding box center [304, 105] width 74 height 10
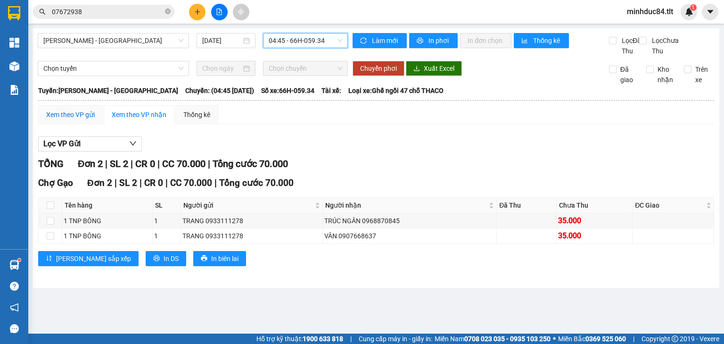
drag, startPoint x: 76, startPoint y: 124, endPoint x: 80, endPoint y: 145, distance: 22.0
click at [77, 120] on div "Xem theo VP gửi" at bounding box center [70, 114] width 49 height 10
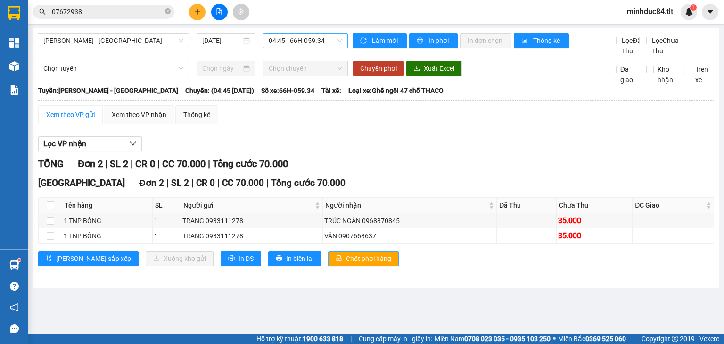
click at [346, 264] on span "Chốt phơi hàng" at bounding box center [368, 258] width 45 height 10
click at [385, 40] on button "Làm mới" at bounding box center [380, 40] width 54 height 15
click at [385, 40] on span "Làm mới" at bounding box center [385, 40] width 27 height 10
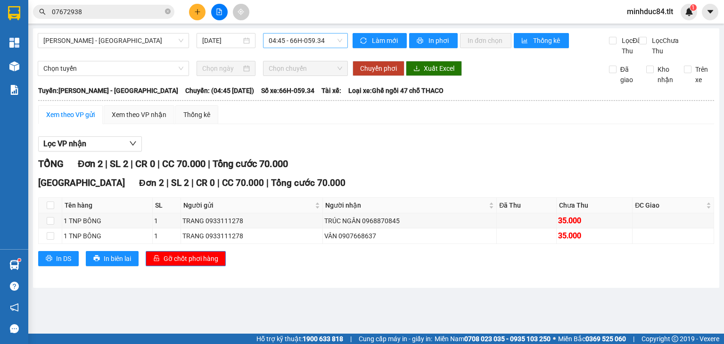
click at [193, 11] on button at bounding box center [197, 12] width 17 height 17
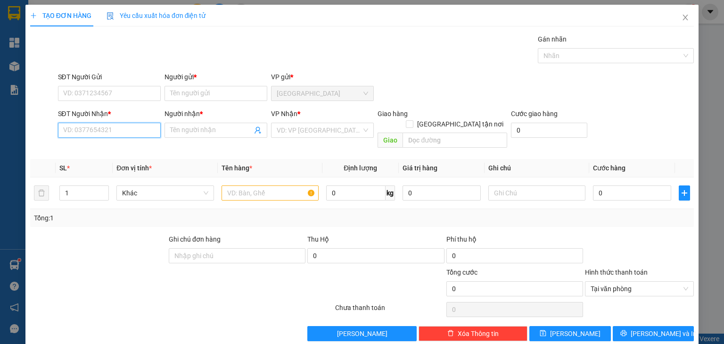
click at [120, 128] on input "SĐT Người Nhận *" at bounding box center [109, 130] width 103 height 15
click at [109, 149] on div "0382135499 - TÀI" at bounding box center [108, 148] width 91 height 10
type input "0382135499"
type input "TÀI"
type input "0382135499"
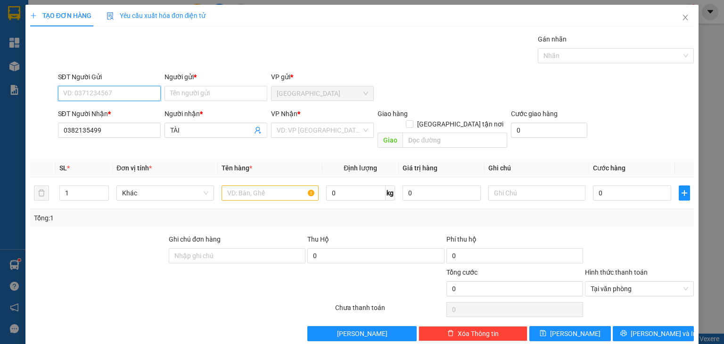
click at [105, 92] on input "SĐT Người Gửi" at bounding box center [109, 93] width 103 height 15
click at [108, 114] on div "0903870295 - [PERSON_NAME]" at bounding box center [109, 112] width 93 height 10
type input "0903870295"
type input "[PERSON_NAME]"
click at [318, 123] on input "search" at bounding box center [319, 130] width 85 height 14
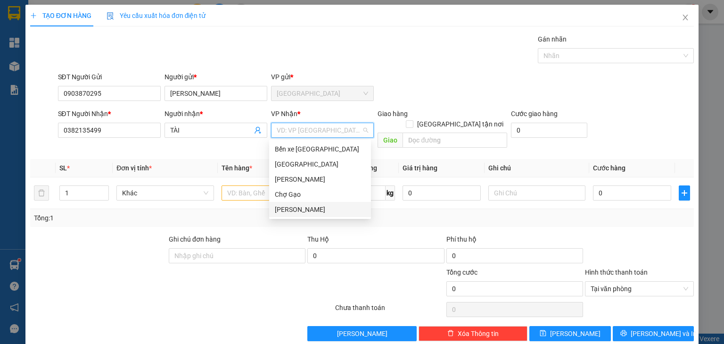
click at [307, 203] on div "[PERSON_NAME]" at bounding box center [320, 209] width 102 height 15
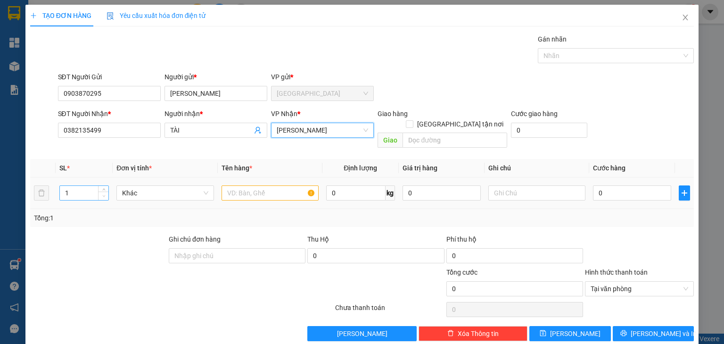
click at [103, 193] on span "down" at bounding box center [104, 196] width 6 height 6
type input "2"
click at [102, 189] on icon "up" at bounding box center [103, 190] width 3 height 3
click at [235, 185] on input "text" at bounding box center [270, 192] width 97 height 15
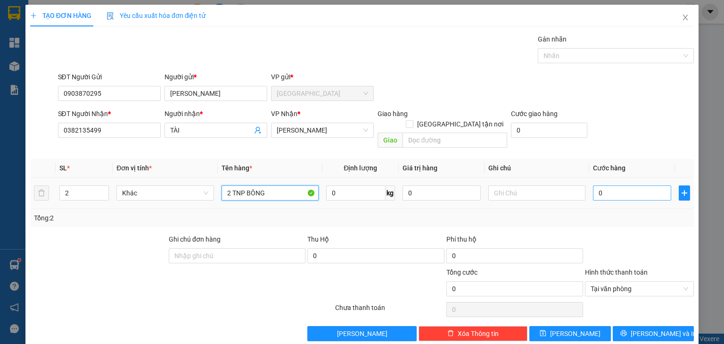
type input "2 TNP BÔNG"
click at [649, 185] on input "0" at bounding box center [632, 192] width 78 height 15
type input "1"
type input "11"
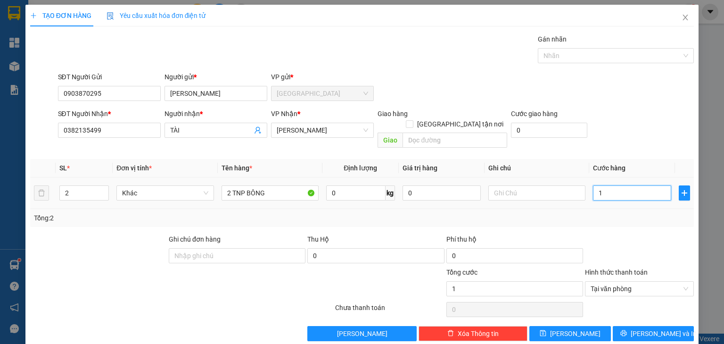
type input "11"
type input "110"
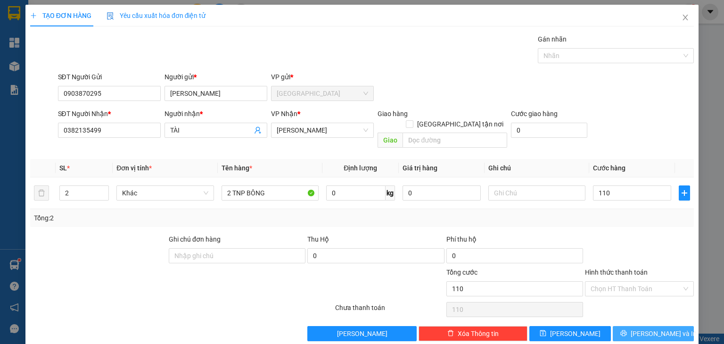
type input "110.000"
click at [661, 328] on button "[PERSON_NAME] và In" at bounding box center [654, 333] width 82 height 15
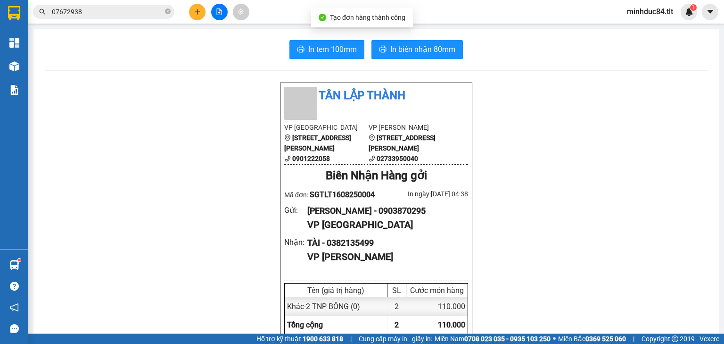
click at [419, 45] on span "In biên nhận 80mm" at bounding box center [422, 49] width 65 height 12
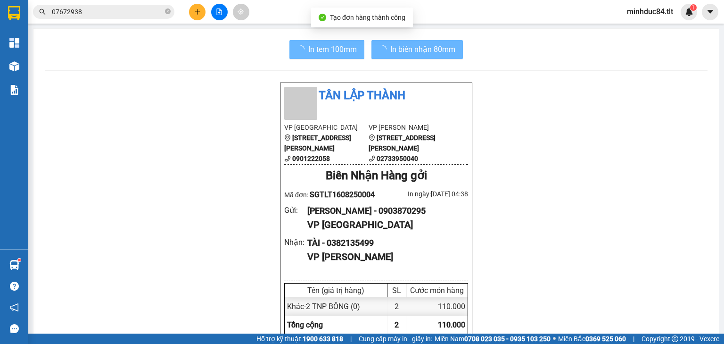
scroll to position [57, 0]
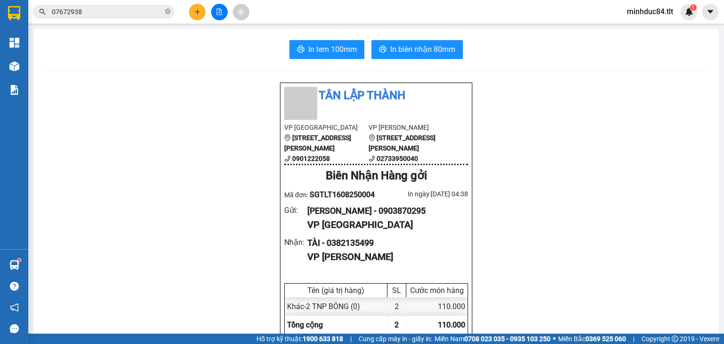
click at [290, 40] on button "In tem 100mm" at bounding box center [327, 49] width 75 height 19
drag, startPoint x: 108, startPoint y: 100, endPoint x: 158, endPoint y: 59, distance: 64.0
click at [202, 6] on button at bounding box center [197, 12] width 17 height 17
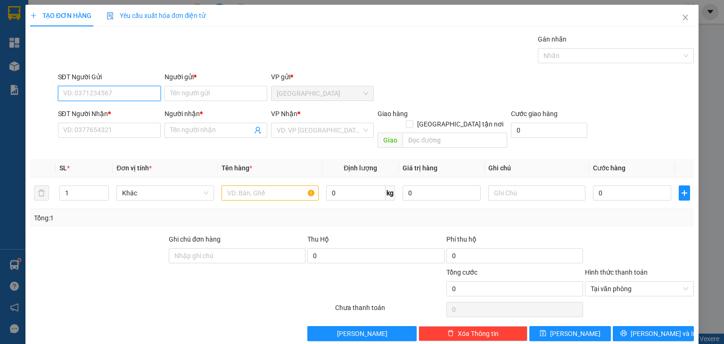
click at [116, 93] on input "SĐT Người Gửi" at bounding box center [109, 93] width 103 height 15
click at [102, 115] on div "0961244269 - CTY HFAM" at bounding box center [108, 112] width 91 height 10
type input "0961244269"
type input "CTY HFAM"
type input "0961244269"
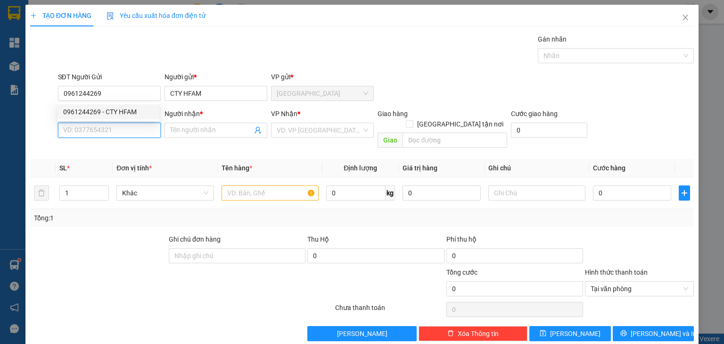
click at [102, 129] on input "SĐT Người Nhận *" at bounding box center [109, 130] width 103 height 15
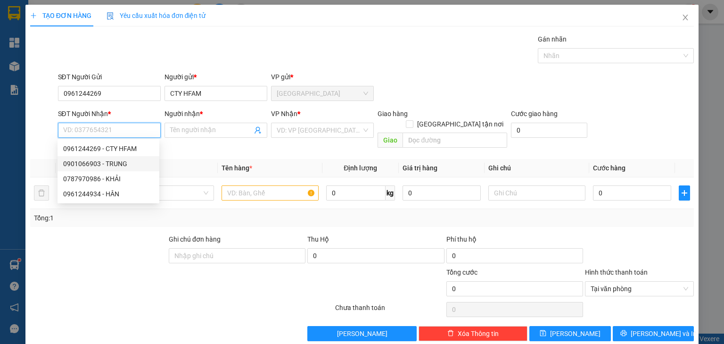
click at [97, 164] on div "0901066903 - TRUNG" at bounding box center [108, 163] width 91 height 10
type input "0901066903"
type input "TRUNG"
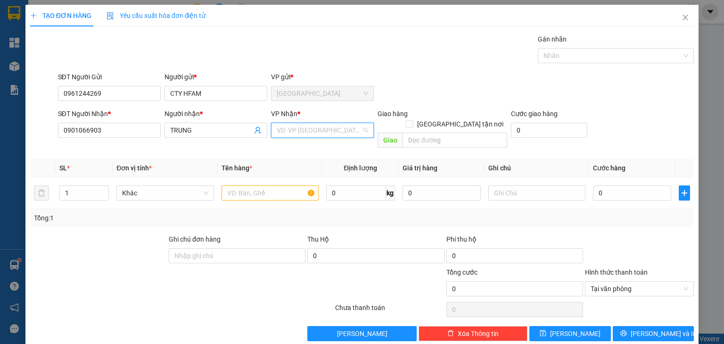
drag, startPoint x: 308, startPoint y: 128, endPoint x: 307, endPoint y: 149, distance: 21.8
click at [308, 128] on input "search" at bounding box center [319, 130] width 85 height 14
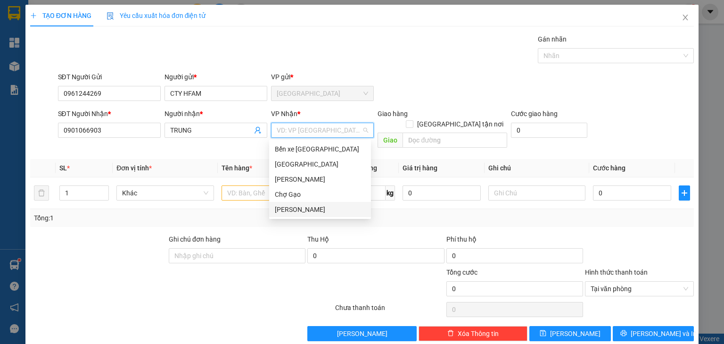
click at [300, 207] on div "[PERSON_NAME]" at bounding box center [320, 209] width 91 height 10
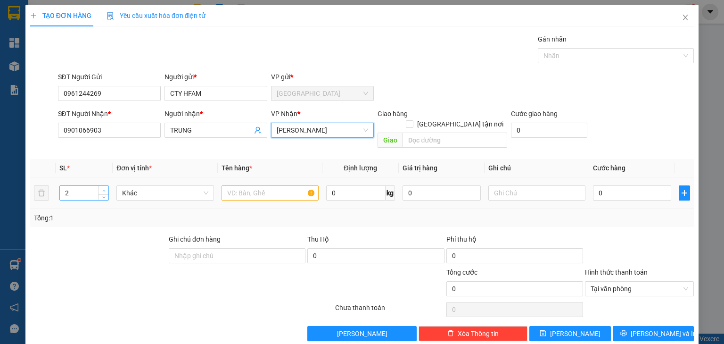
click at [105, 189] on icon "up" at bounding box center [103, 190] width 3 height 3
type input "4"
click at [105, 189] on icon "up" at bounding box center [103, 190] width 3 height 3
click at [228, 185] on input "text" at bounding box center [270, 192] width 97 height 15
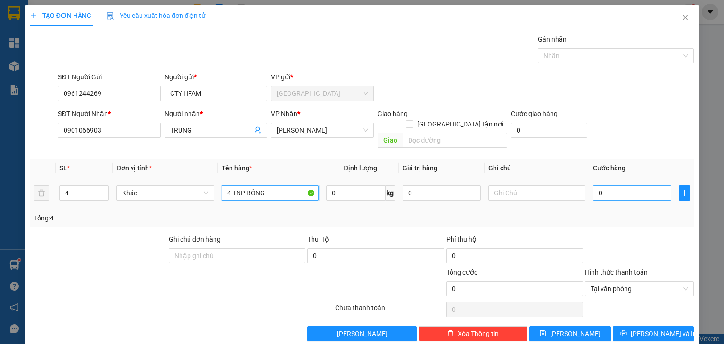
type input "4 TNP BÔNG"
click at [614, 185] on input "0" at bounding box center [632, 192] width 78 height 15
type input "2"
type input "20"
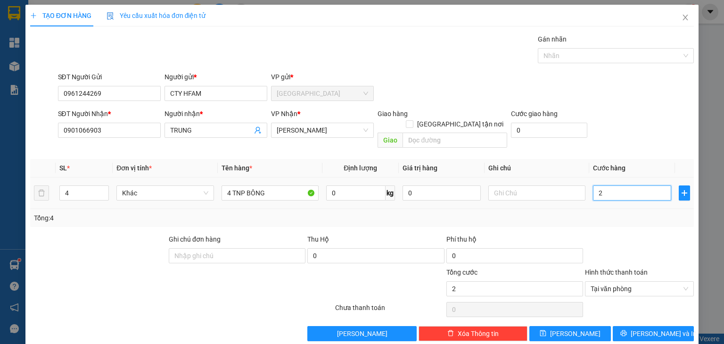
type input "20"
type input "200"
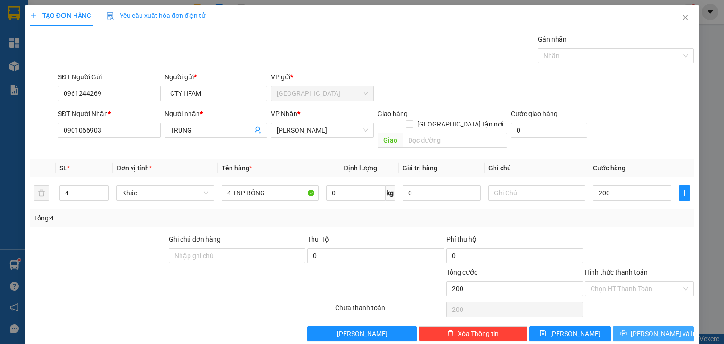
type input "200.000"
click at [645, 328] on span "[PERSON_NAME] và In" at bounding box center [664, 333] width 66 height 10
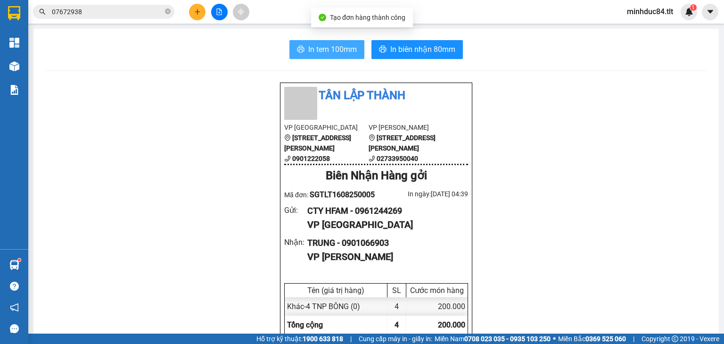
click at [328, 53] on span "In tem 100mm" at bounding box center [332, 49] width 49 height 12
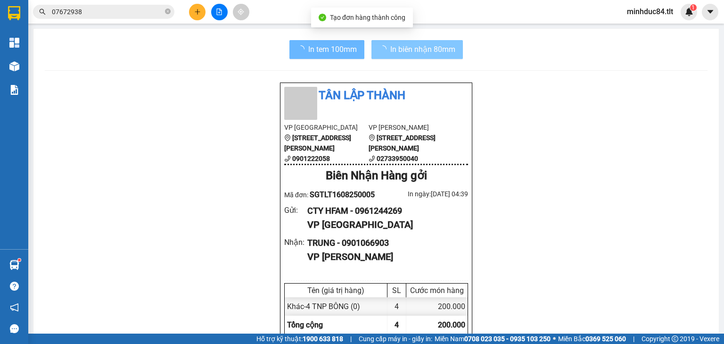
scroll to position [57, 0]
click at [424, 43] on span "In biên nhận 80mm" at bounding box center [422, 49] width 65 height 12
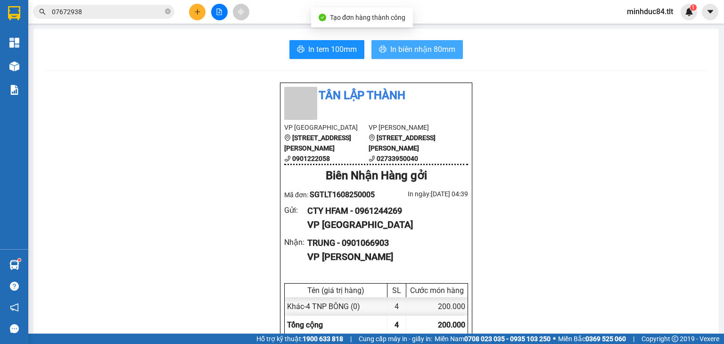
scroll to position [0, 0]
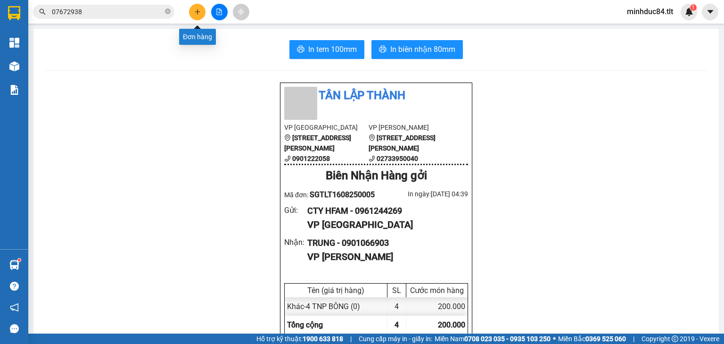
click at [196, 11] on icon "plus" at bounding box center [197, 11] width 7 height 7
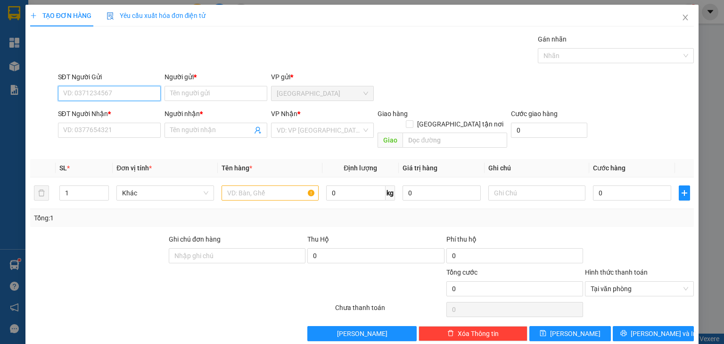
click at [101, 93] on input "SĐT Người Gửi" at bounding box center [109, 93] width 103 height 15
click at [104, 126] on div "0908255404 - [PERSON_NAME]" at bounding box center [109, 127] width 93 height 10
type input "0908255404"
type input "HOÀNG"
type input "0908255404"
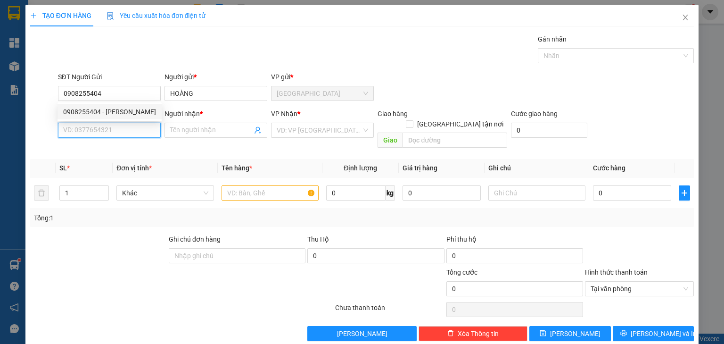
click at [104, 124] on input "SĐT Người Nhận *" at bounding box center [109, 130] width 103 height 15
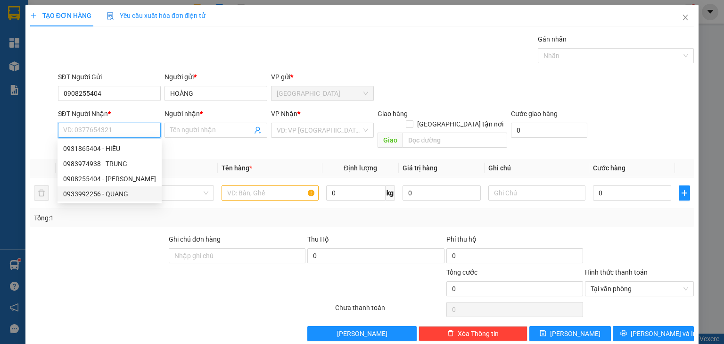
click at [110, 195] on div "0933992256 - QUANG" at bounding box center [109, 194] width 93 height 10
type input "0933992256"
type input "QUANG"
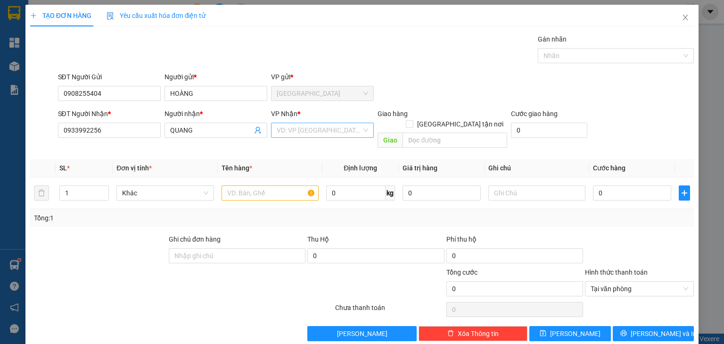
click at [298, 128] on input "search" at bounding box center [319, 130] width 85 height 14
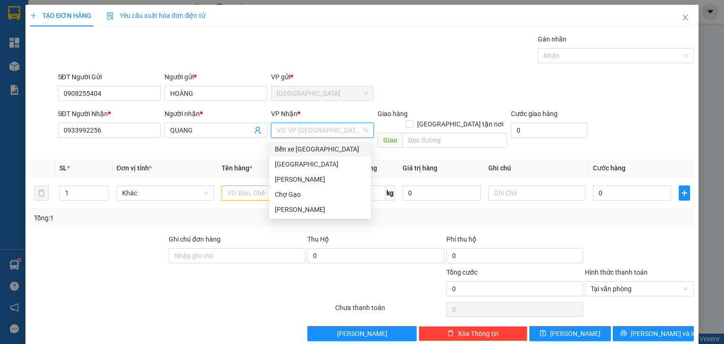
click at [299, 151] on div "Bến xe [GEOGRAPHIC_DATA]" at bounding box center [320, 149] width 91 height 10
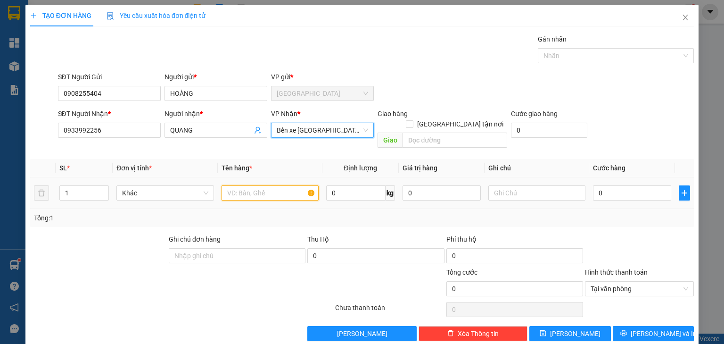
click at [265, 185] on input "text" at bounding box center [270, 192] width 97 height 15
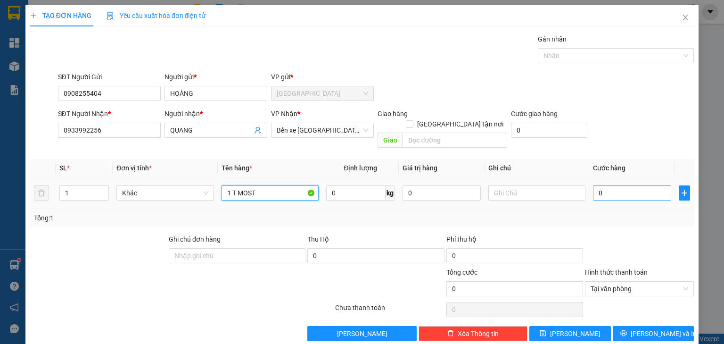
type input "1 T MOST"
click at [620, 185] on input "0" at bounding box center [632, 192] width 78 height 15
type input "3"
type input "30"
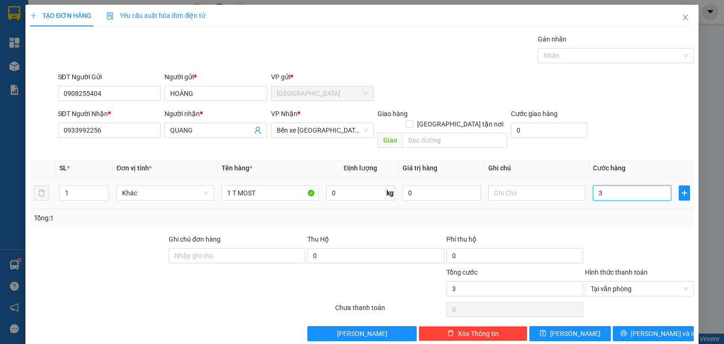
type input "30"
type input "30.000"
click at [644, 328] on span "[PERSON_NAME] và In" at bounding box center [664, 333] width 66 height 10
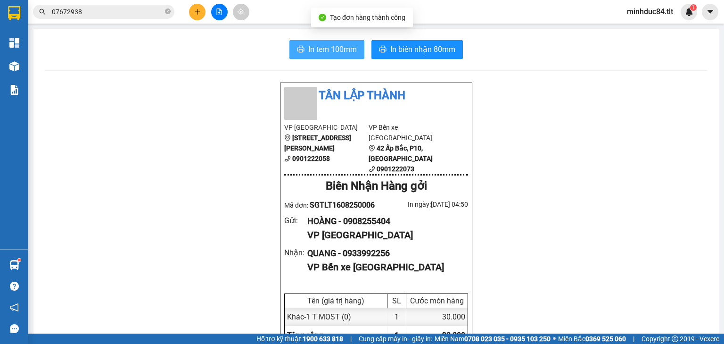
click at [343, 58] on button "In tem 100mm" at bounding box center [327, 49] width 75 height 19
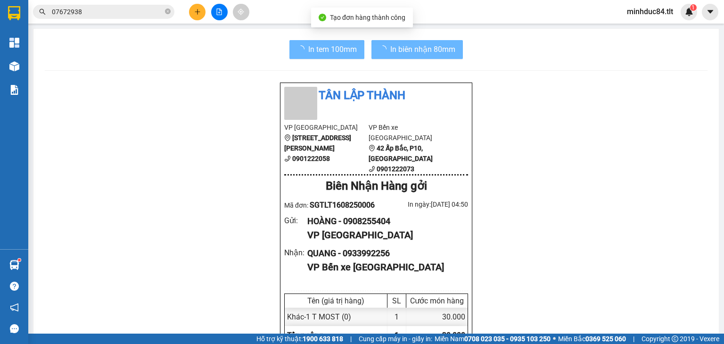
scroll to position [57, 0]
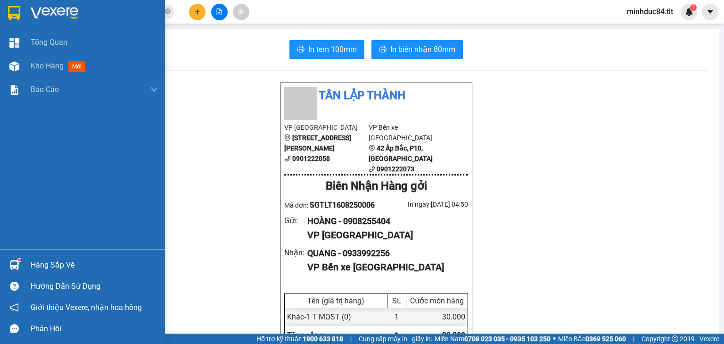
click at [49, 265] on div "Hàng sắp về" at bounding box center [94, 265] width 127 height 14
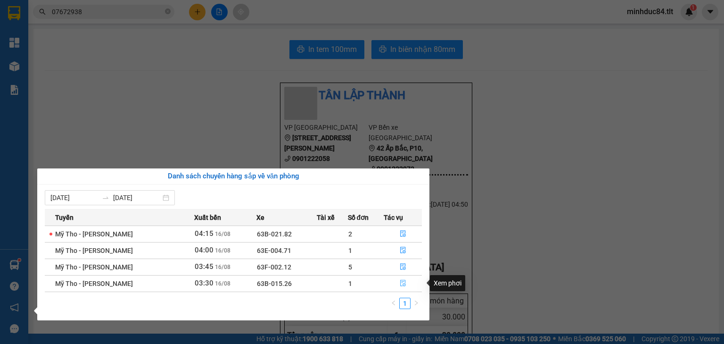
click at [402, 281] on icon "file-done" at bounding box center [403, 283] width 6 height 7
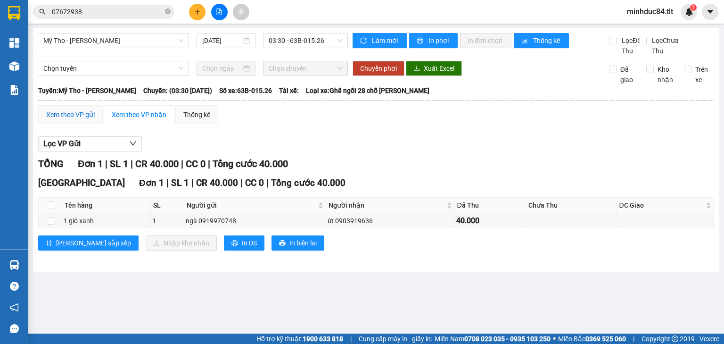
click at [75, 120] on div "Xem theo VP gửi" at bounding box center [70, 114] width 49 height 10
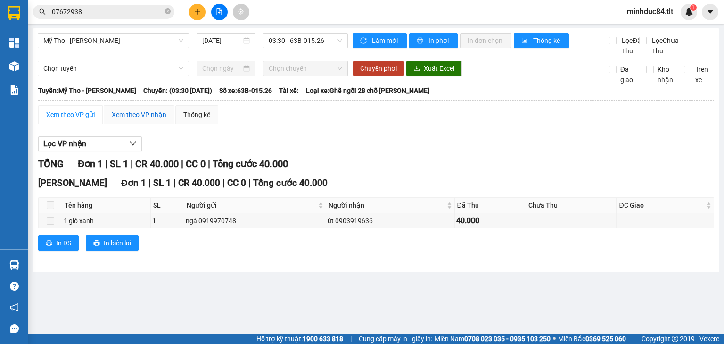
click at [113, 119] on div "Xem theo VP nhận" at bounding box center [139, 114] width 55 height 10
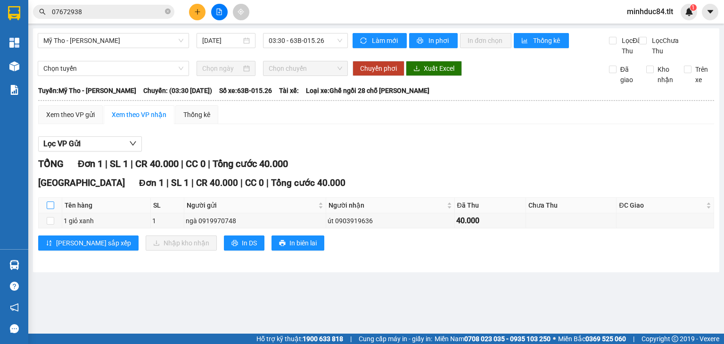
click at [48, 209] on input "checkbox" at bounding box center [51, 205] width 8 height 8
checkbox input "true"
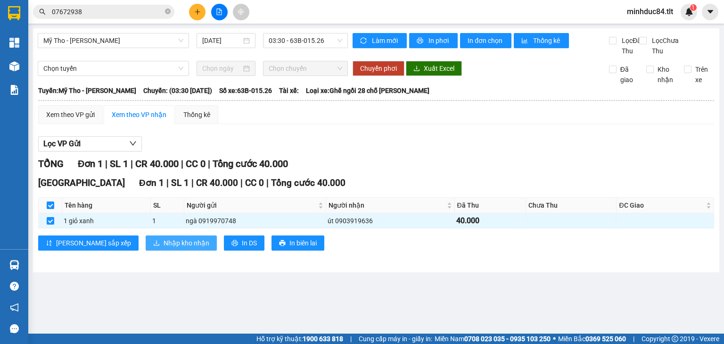
click at [164, 248] on span "Nhập kho nhận" at bounding box center [187, 243] width 46 height 10
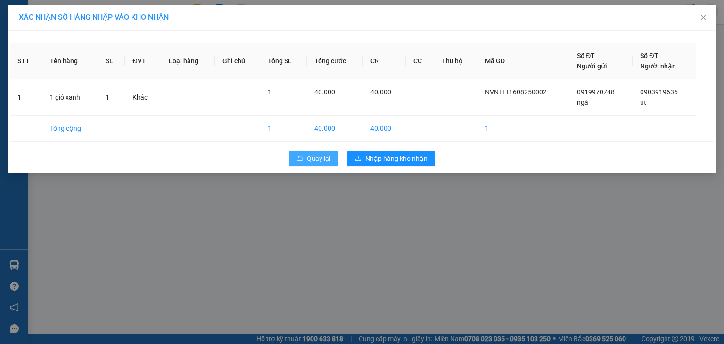
click at [309, 158] on span "Quay lại" at bounding box center [319, 158] width 24 height 10
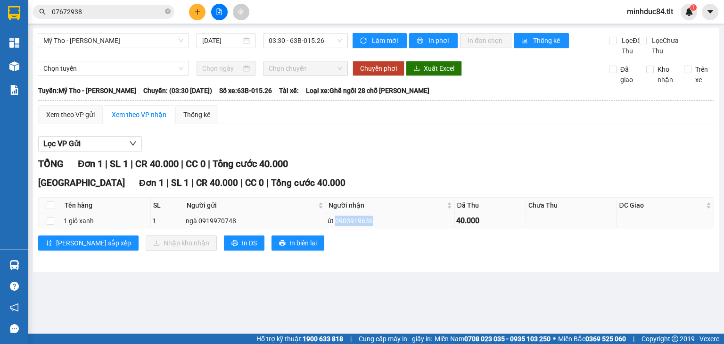
drag, startPoint x: 333, startPoint y: 228, endPoint x: 373, endPoint y: 226, distance: 39.2
click at [373, 226] on div "út 0903919636" at bounding box center [390, 221] width 125 height 10
copy div "0903919636"
click at [49, 209] on input "checkbox" at bounding box center [51, 205] width 8 height 8
checkbox input "true"
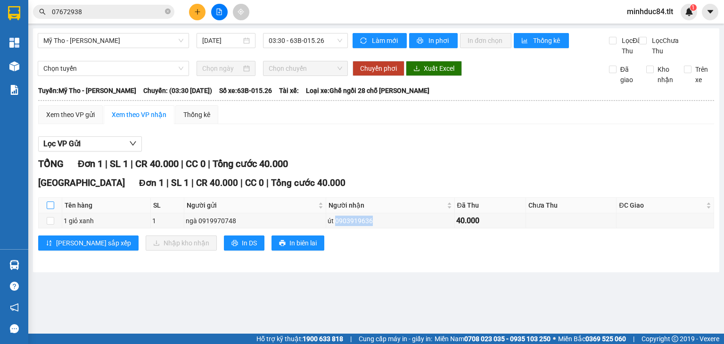
checkbox input "true"
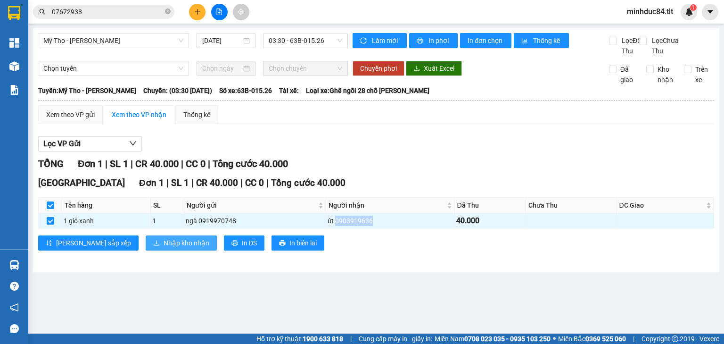
click at [146, 246] on button "Nhập kho nhận" at bounding box center [181, 242] width 71 height 15
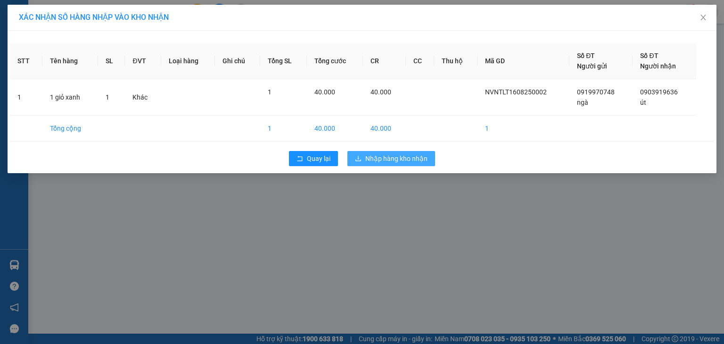
click at [383, 158] on span "Nhập hàng kho nhận" at bounding box center [396, 158] width 62 height 10
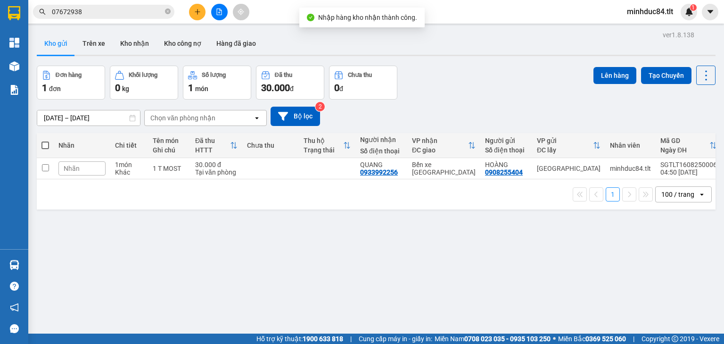
click at [100, 17] on span "07672938" at bounding box center [103, 12] width 141 height 14
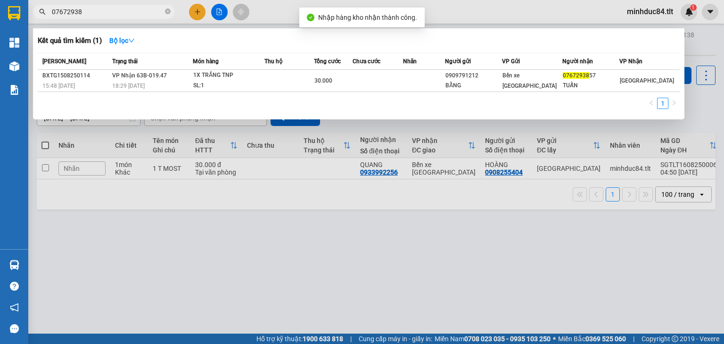
click at [100, 16] on input "07672938" at bounding box center [107, 12] width 111 height 10
paste input "903919636"
type input "0903919636"
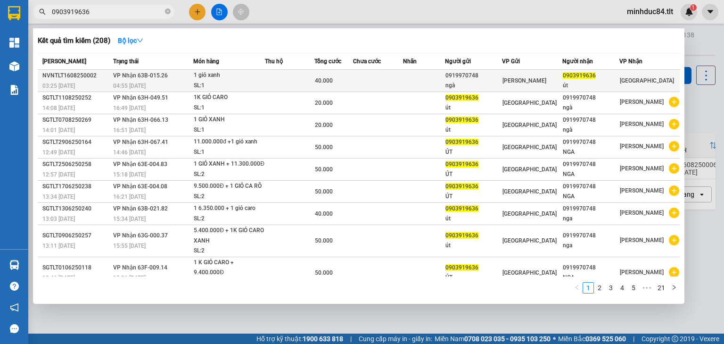
click at [211, 80] on div "1 giỏ xanh" at bounding box center [229, 75] width 71 height 10
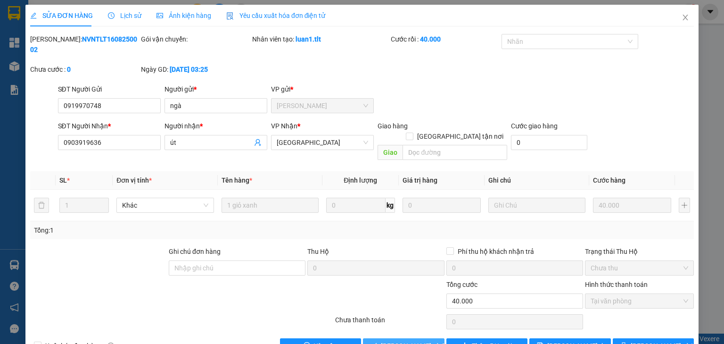
click at [392, 340] on span "[PERSON_NAME] và Giao hàng" at bounding box center [426, 345] width 91 height 10
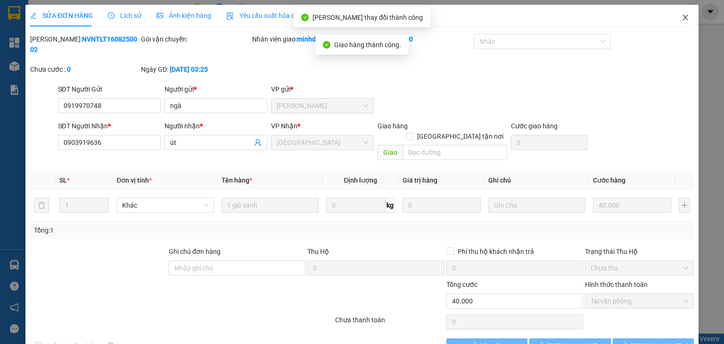
click at [676, 16] on span "Close" at bounding box center [685, 18] width 26 height 26
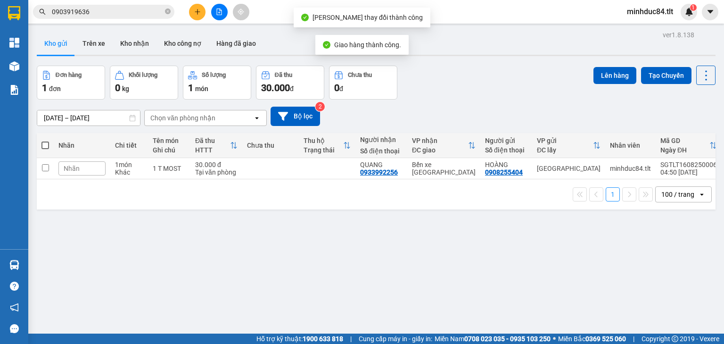
click at [135, 17] on span "0903919636" at bounding box center [103, 12] width 141 height 14
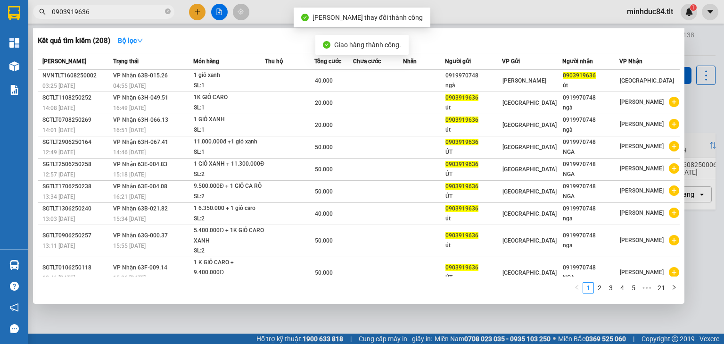
click at [135, 17] on input "0903919636" at bounding box center [107, 12] width 111 height 10
click at [132, 13] on input "0903919636" at bounding box center [107, 12] width 111 height 10
